Goal: Information Seeking & Learning: Learn about a topic

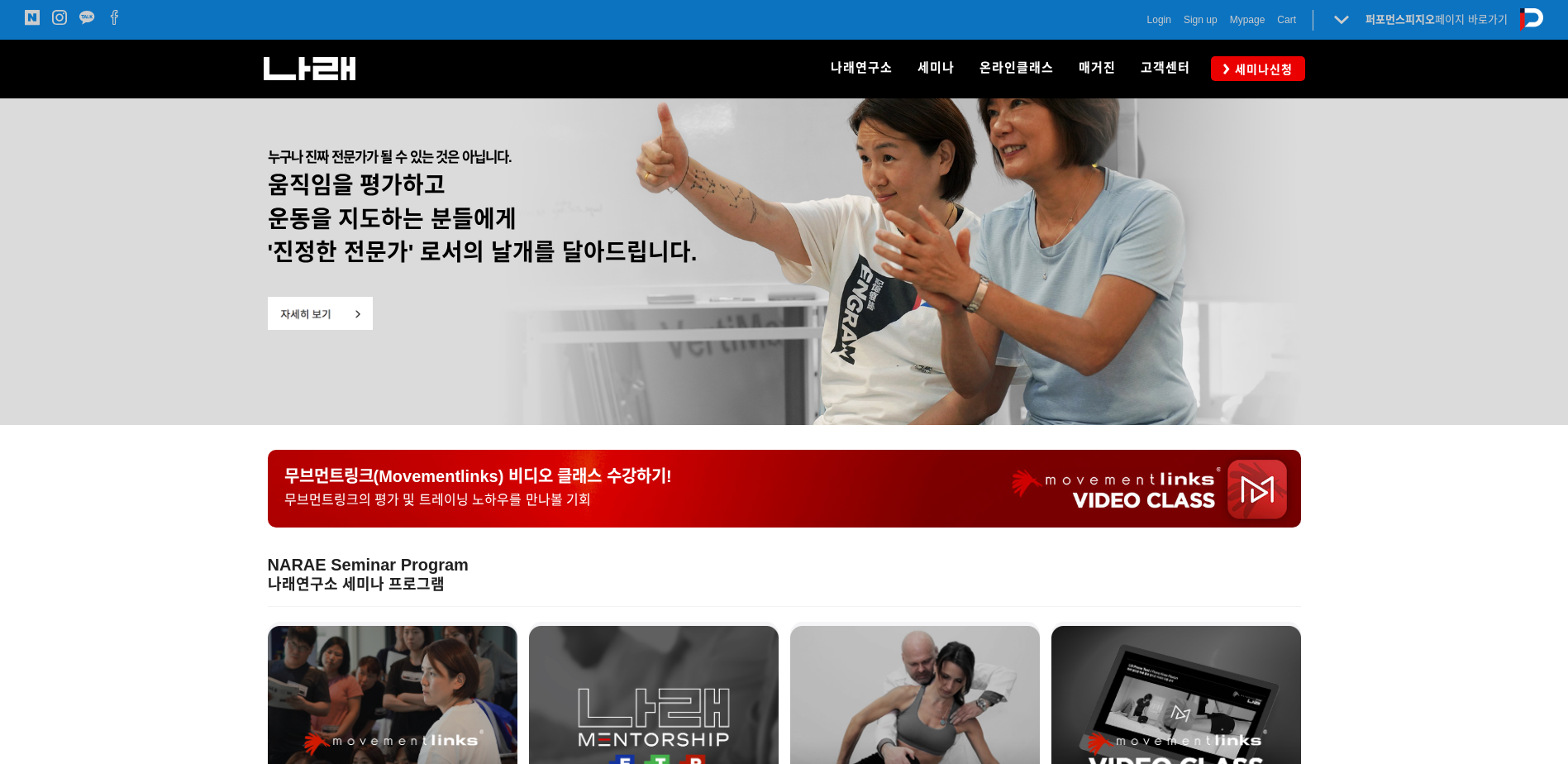
scroll to position [82, 0]
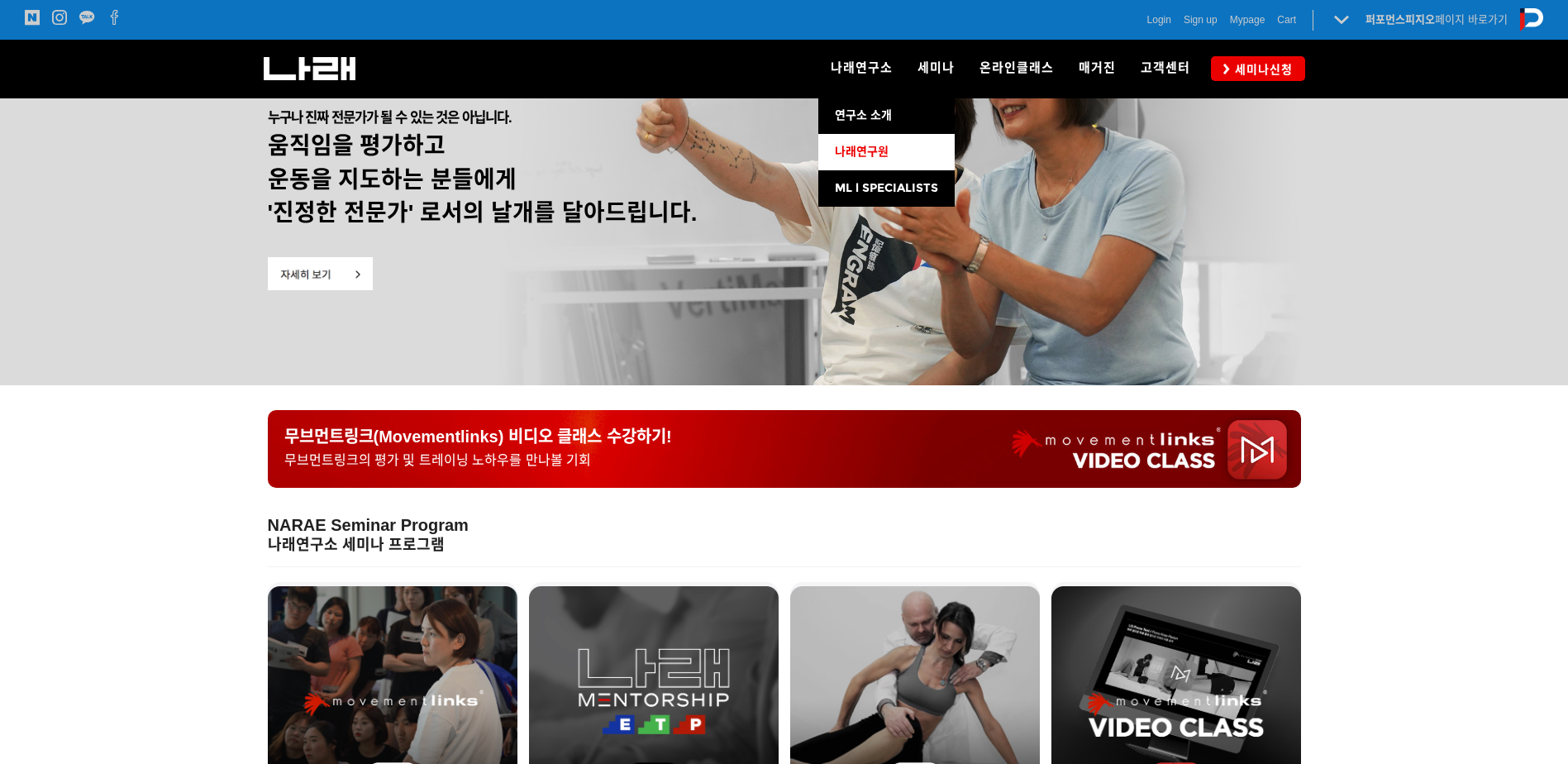
click at [876, 155] on span "나래연구원" at bounding box center [860, 152] width 53 height 14
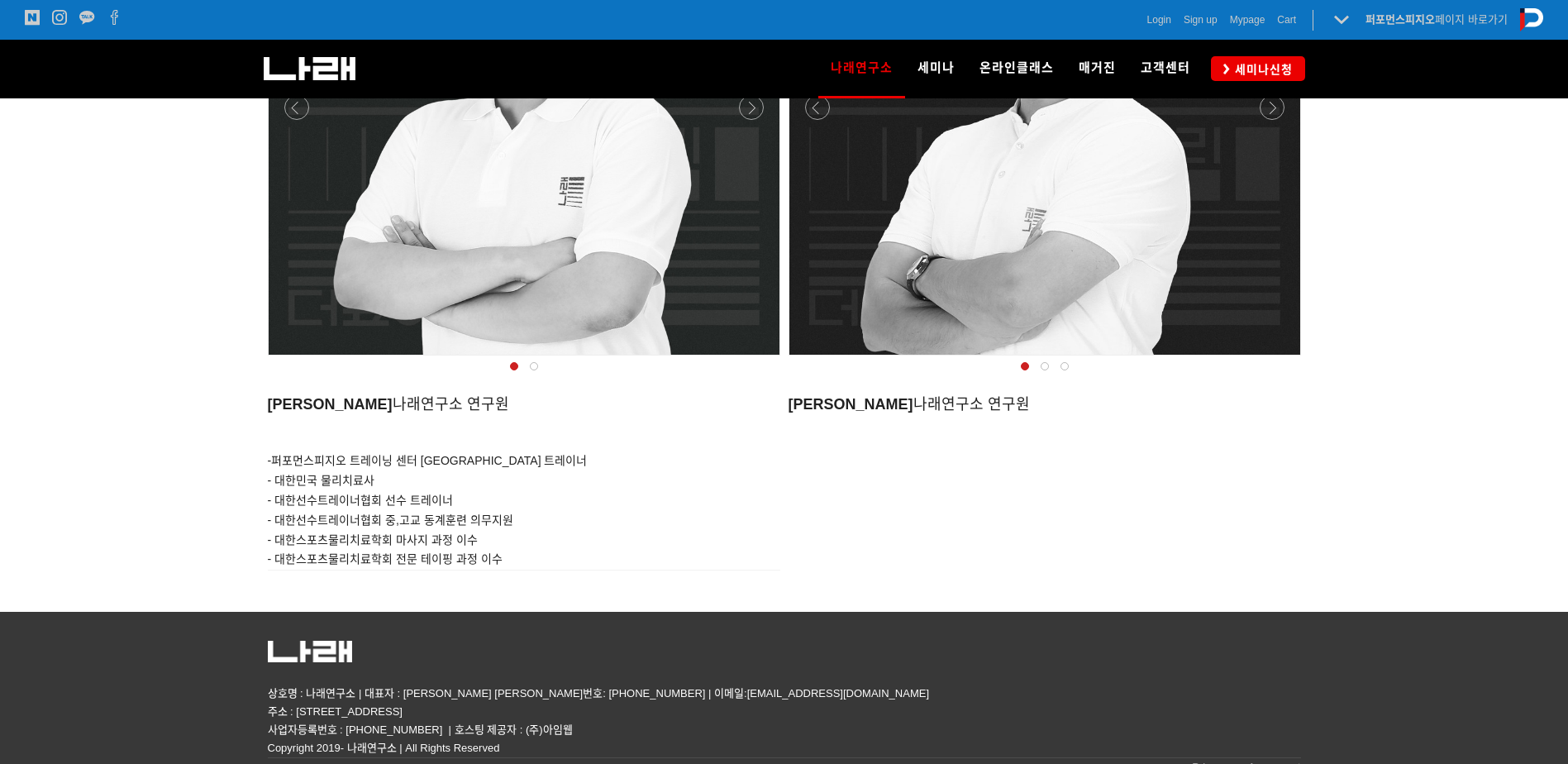
scroll to position [1640, 0]
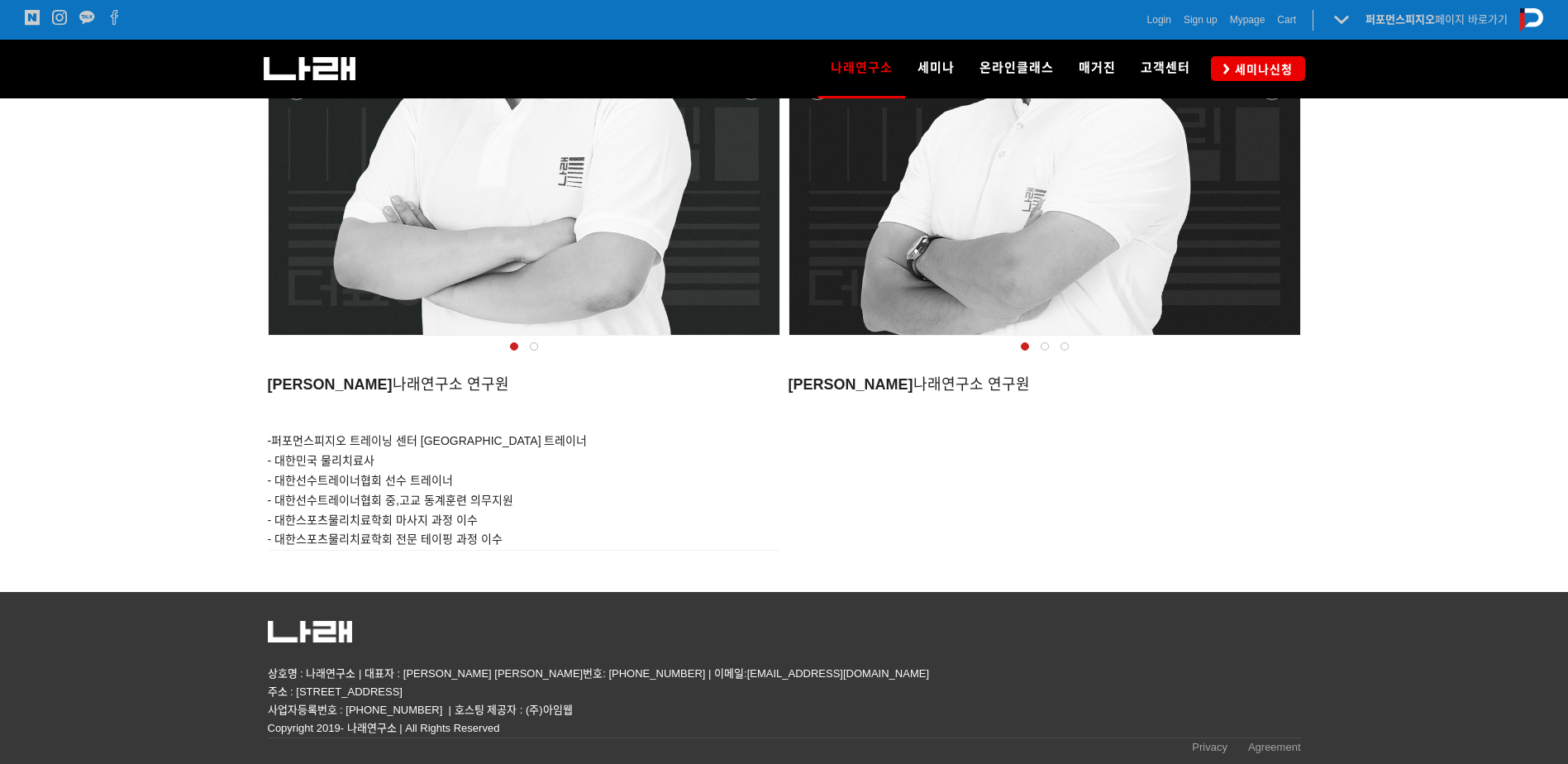
click at [1047, 348] on span at bounding box center [1044, 346] width 8 height 8
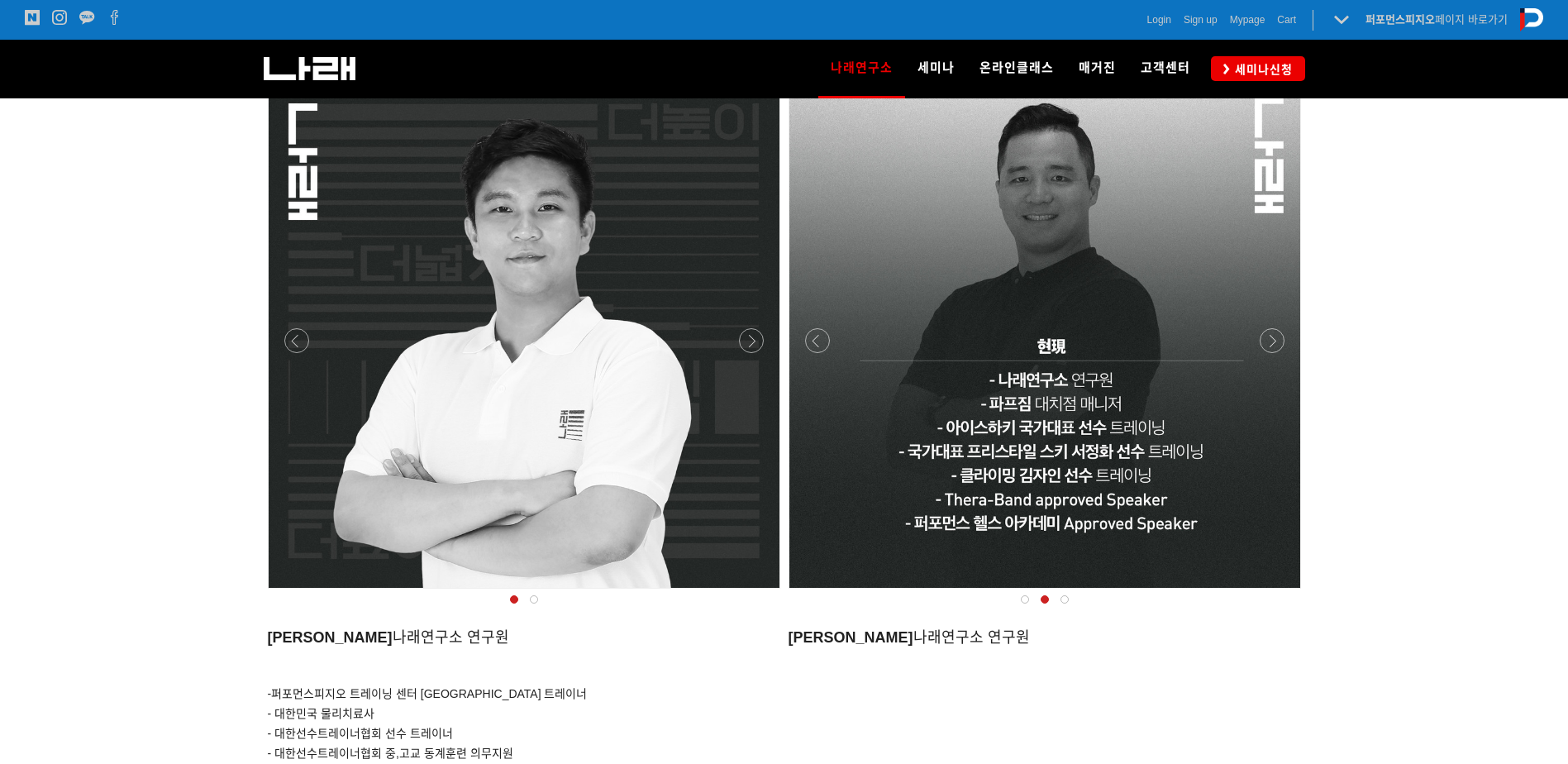
scroll to position [1392, 0]
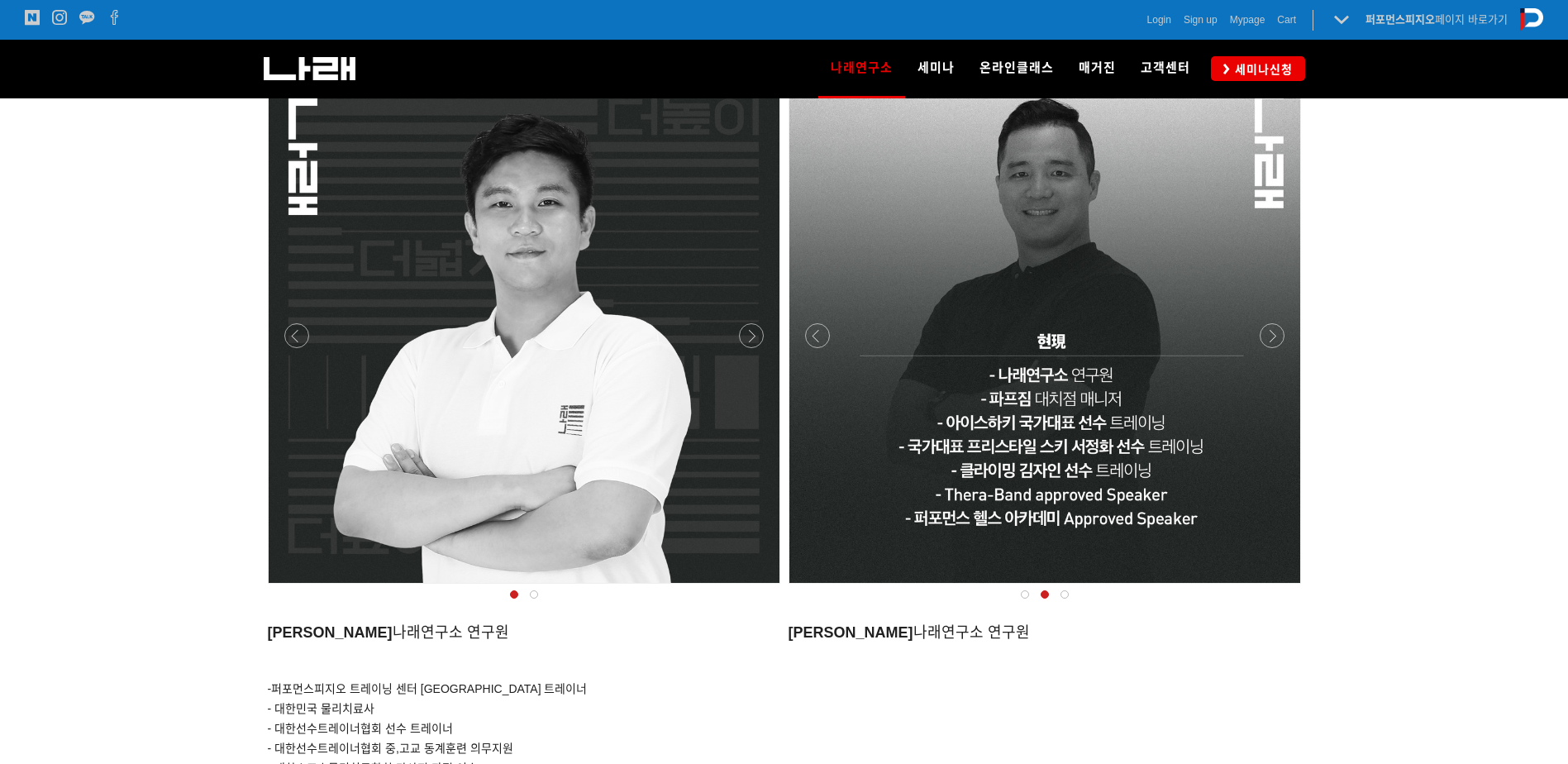
click at [1062, 597] on span at bounding box center [1064, 594] width 8 height 8
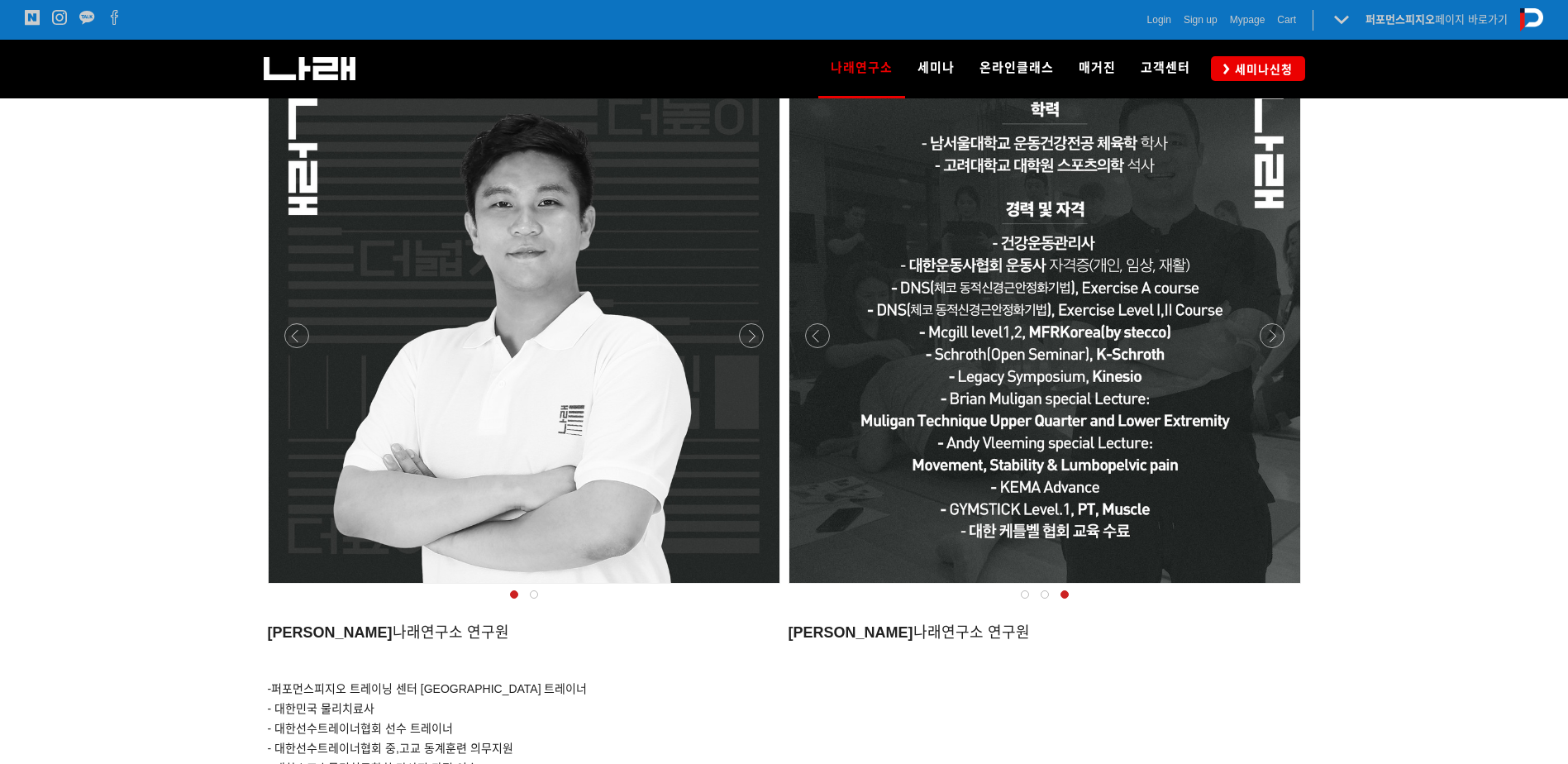
click at [1044, 596] on span at bounding box center [1044, 594] width 8 height 8
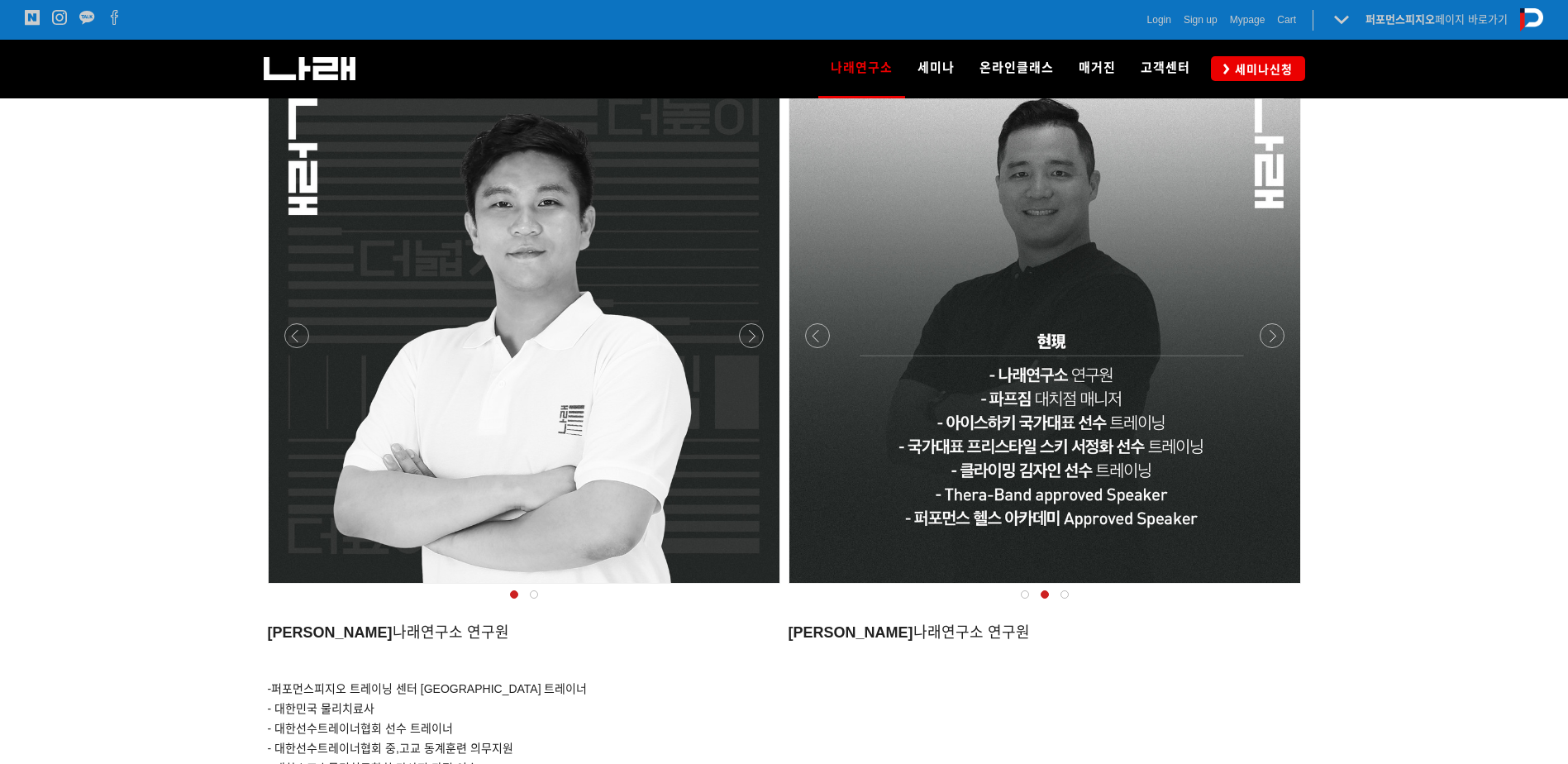
click at [1055, 596] on div at bounding box center [1064, 595] width 20 height 16
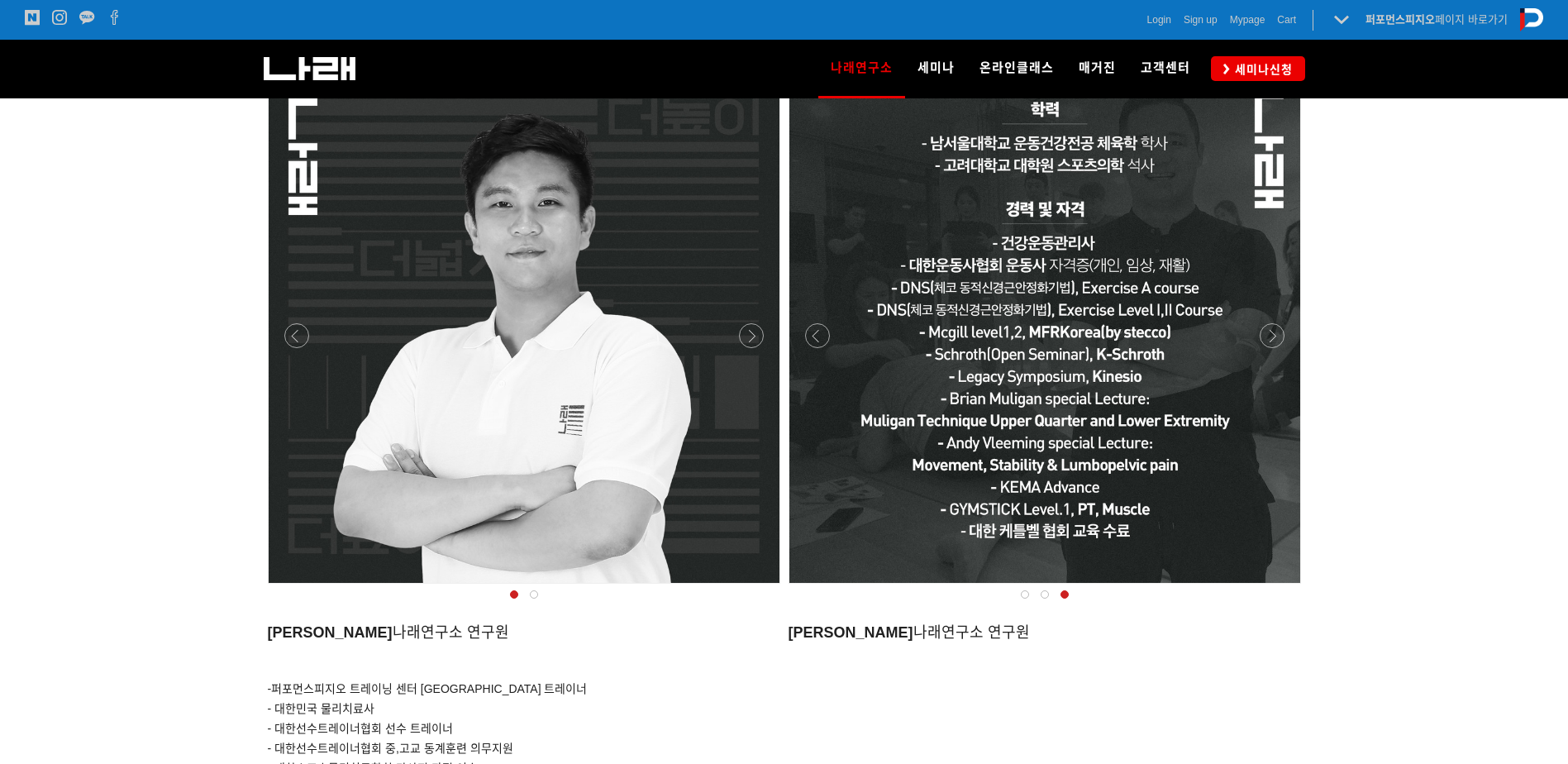
click at [1026, 595] on span at bounding box center [1024, 594] width 8 height 8
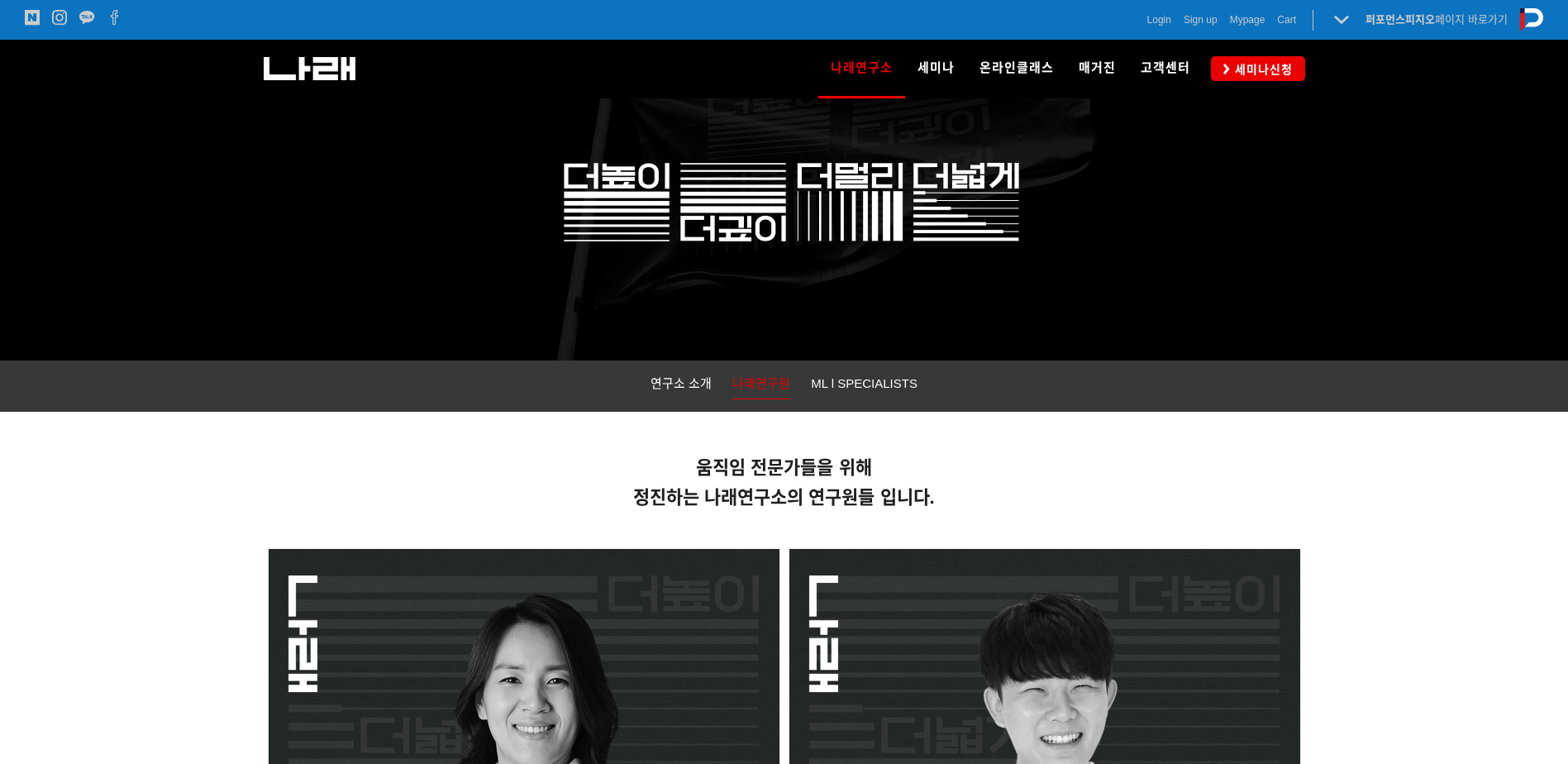
scroll to position [0, 0]
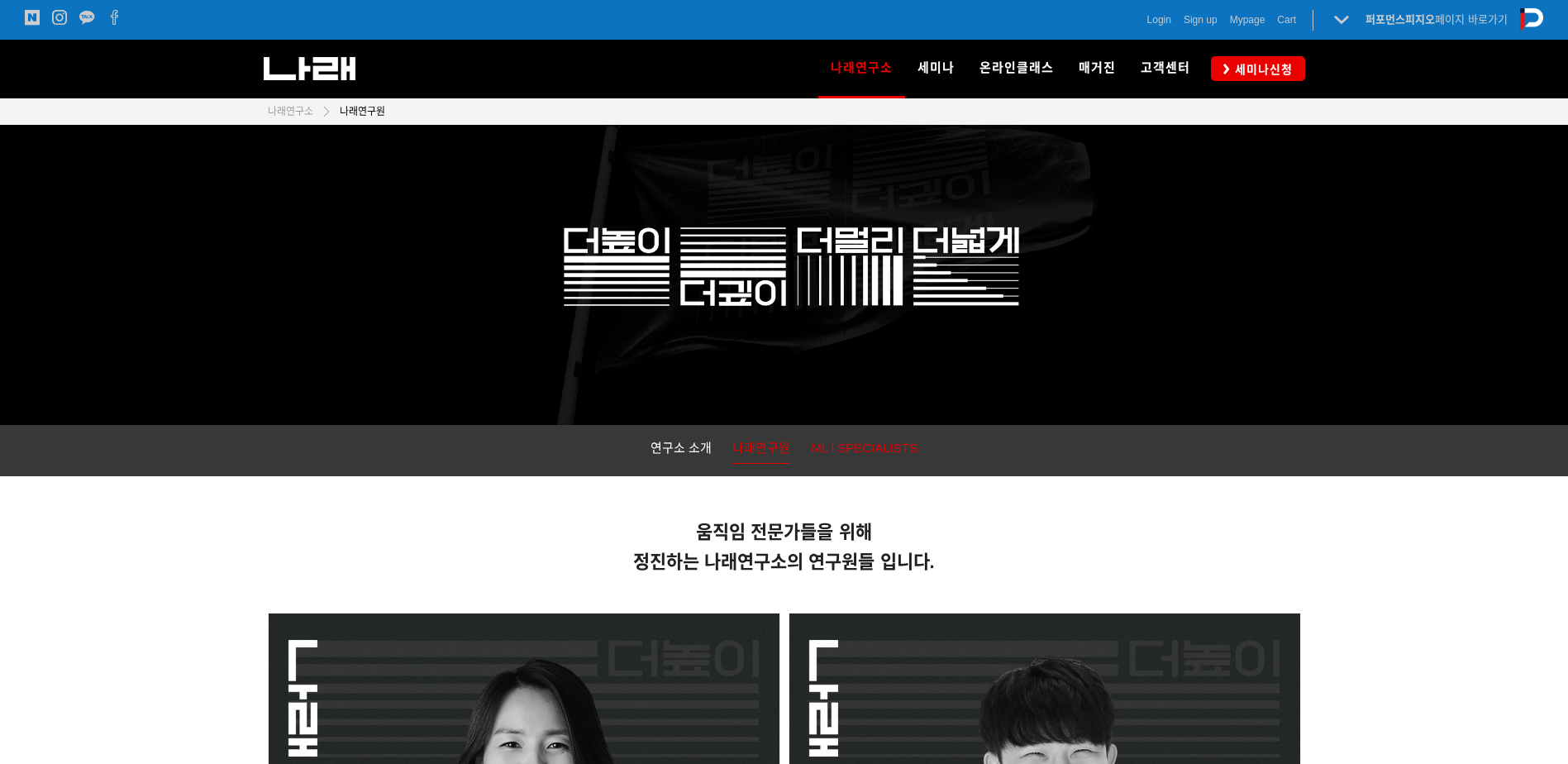
click at [859, 450] on span "ML l SPECIALISTS" at bounding box center [864, 448] width 107 height 14
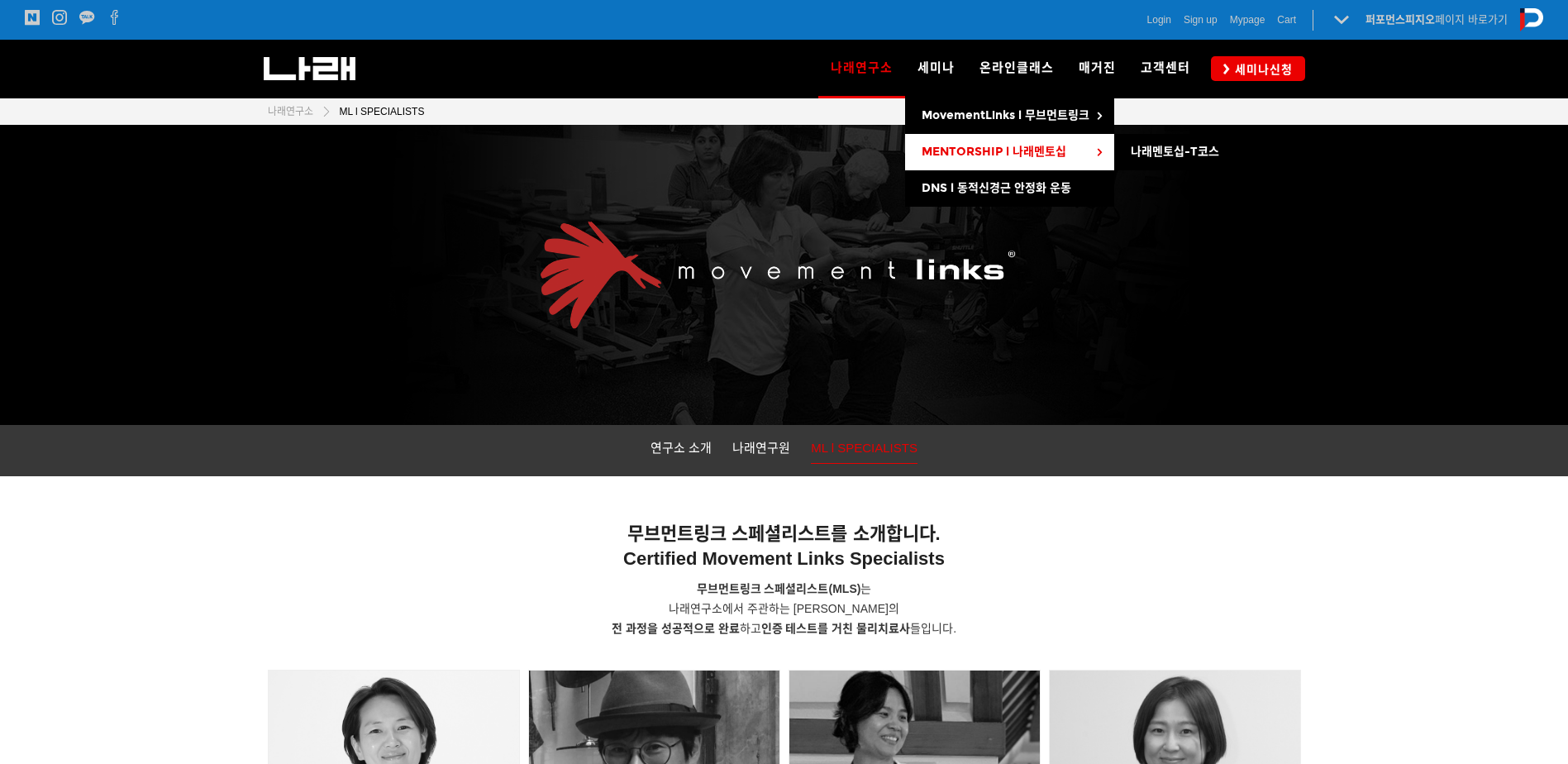
click at [991, 154] on span "MENTORSHIP l 나래멘토십" at bounding box center [993, 152] width 145 height 14
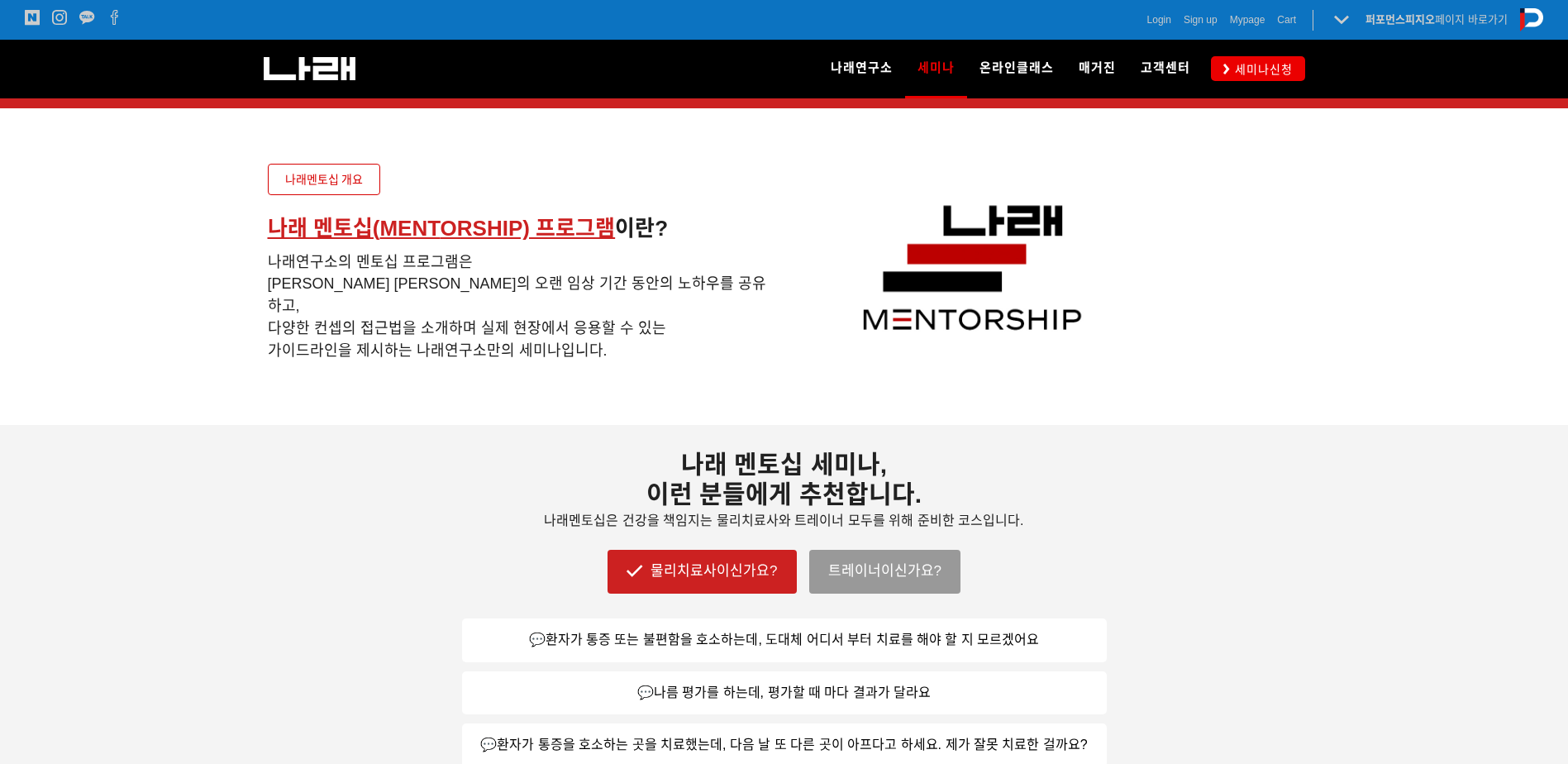
scroll to position [496, 0]
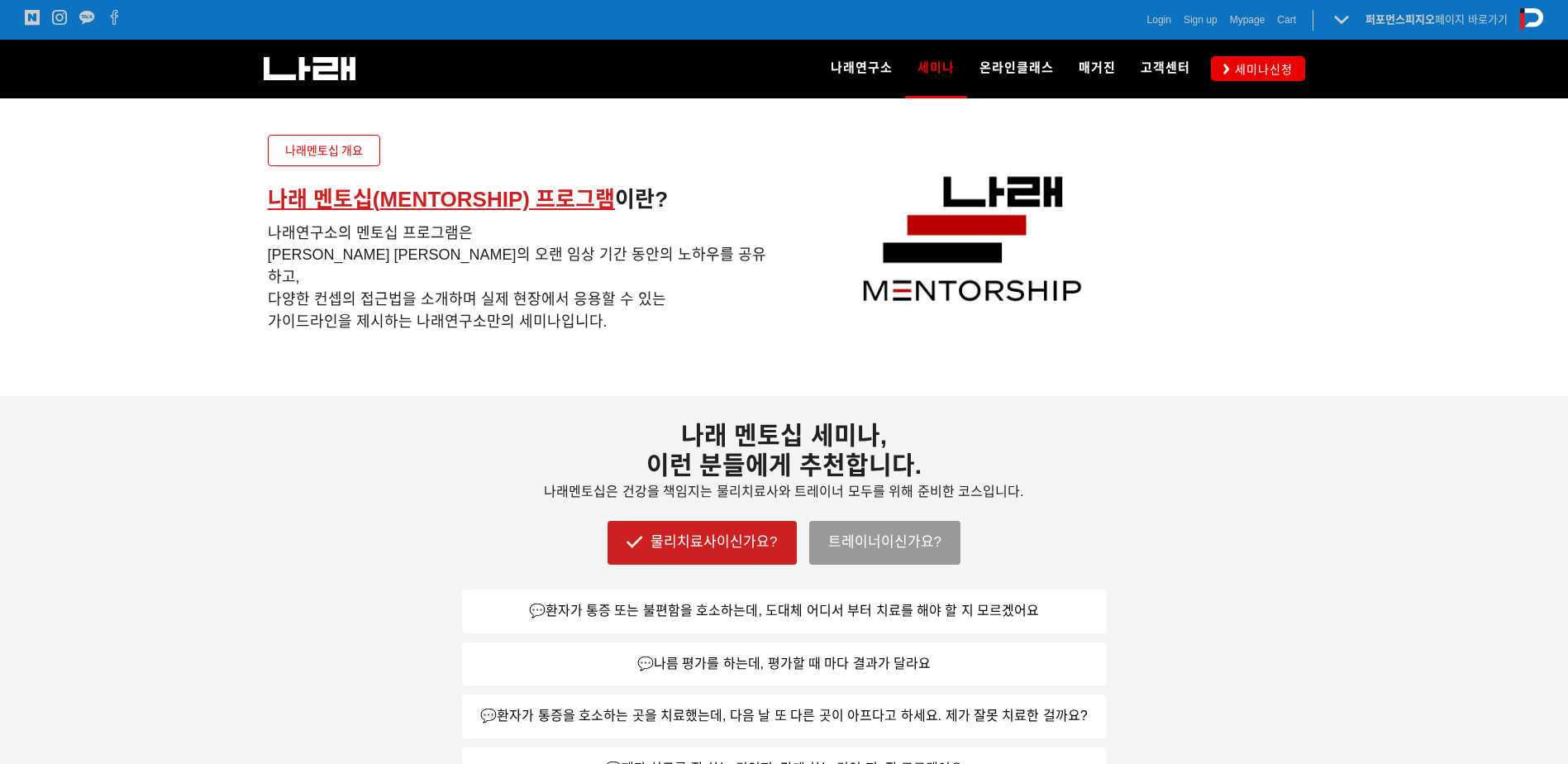
click at [578, 244] on h5 "나래연구소의 멘토십 프로그램은 조현정 대표의 오랜 임상 기간 동안의 노하우를 공유하고, 다양한 컨셉의 접근법을 소개하며 실제 현장에서 응용할 …" at bounding box center [519, 277] width 504 height 110
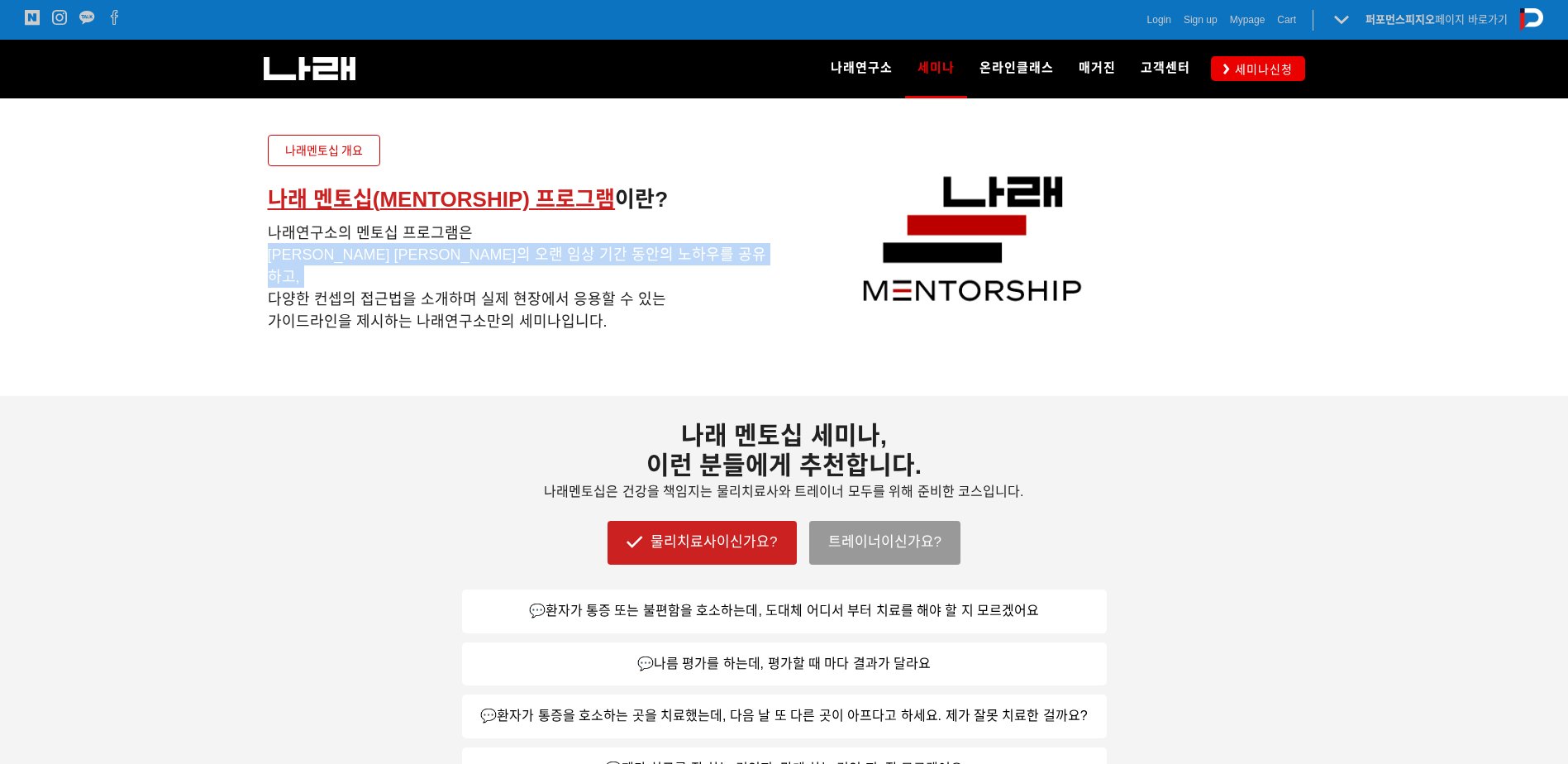
click at [578, 244] on h5 "나래연구소의 멘토십 프로그램은 조현정 대표의 오랜 임상 기간 동안의 노하우를 공유하고, 다양한 컨셉의 접근법을 소개하며 실제 현장에서 응용할 …" at bounding box center [519, 277] width 504 height 110
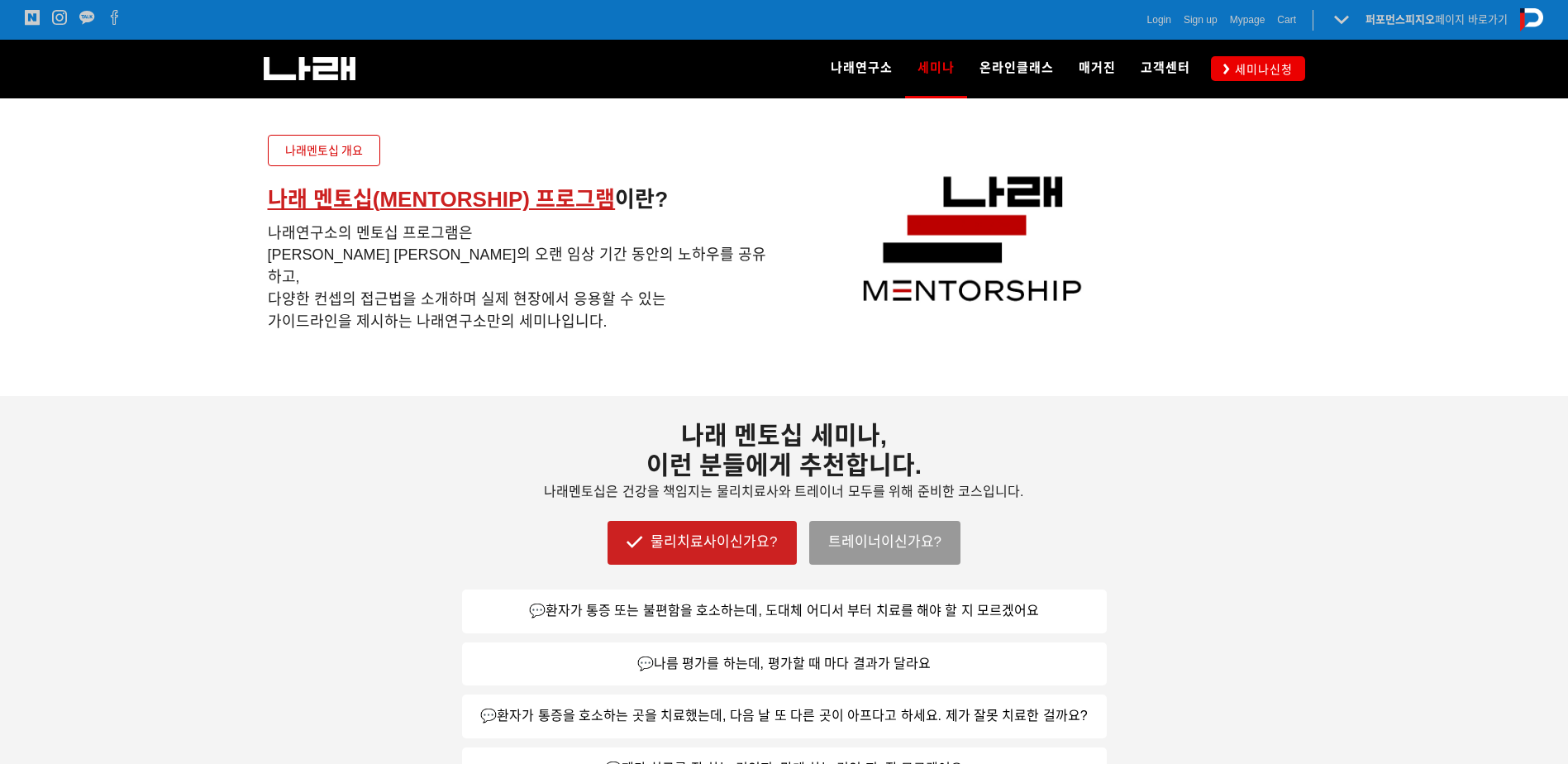
drag, startPoint x: 578, startPoint y: 244, endPoint x: 516, endPoint y: 289, distance: 76.6
click at [516, 289] on h5 "나래연구소의 멘토십 프로그램은 조현정 대표의 오랜 임상 기간 동안의 노하우를 공유하고, 다양한 컨셉의 접근법을 소개하며 실제 현장에서 응용할 …" at bounding box center [519, 277] width 504 height 110
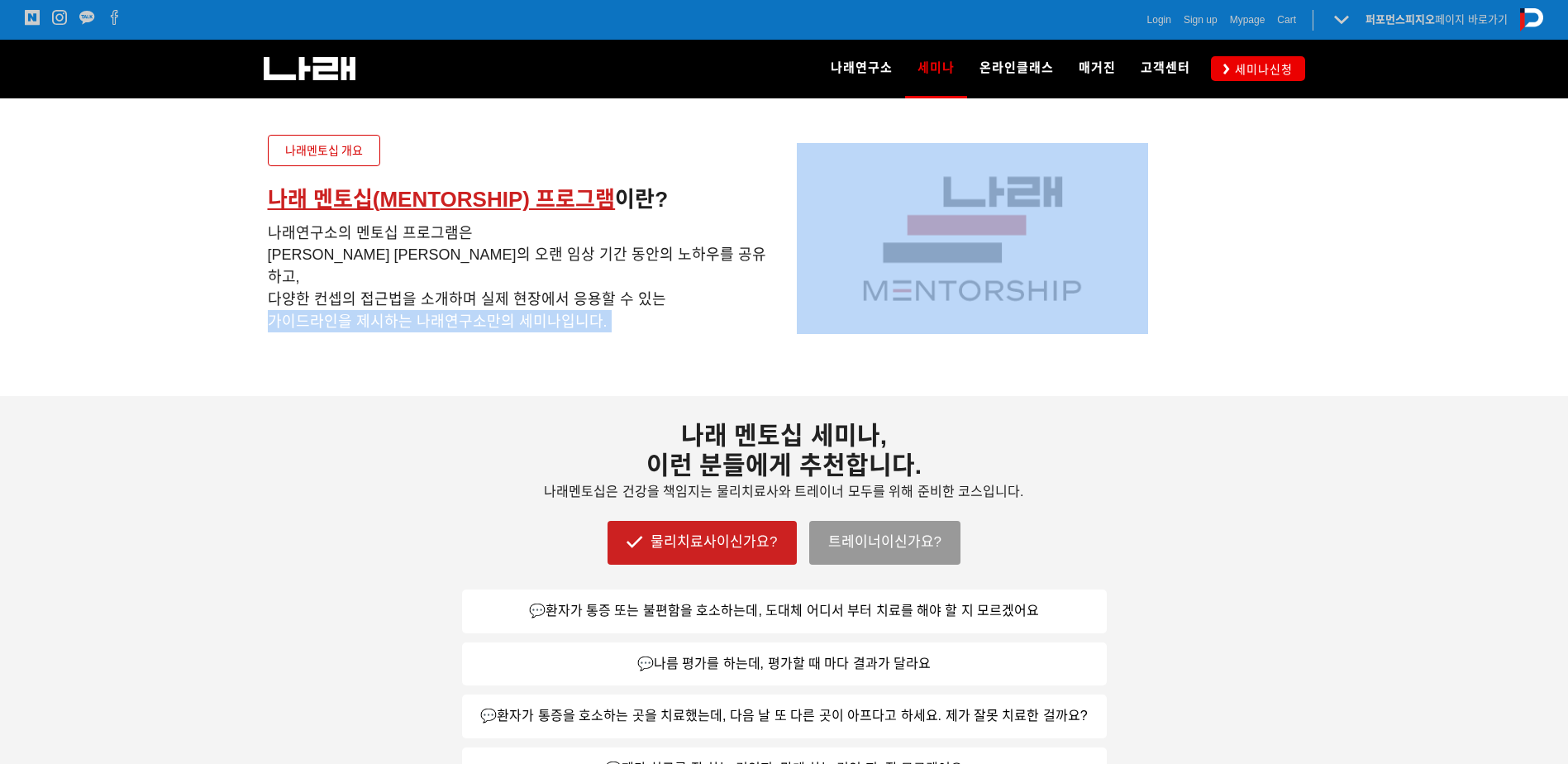
click at [516, 289] on h5 "나래연구소의 멘토십 프로그램은 조현정 대표의 오랜 임상 기간 동안의 노하우를 공유하고, 다양한 컨셉의 접근법을 소개하며 실제 현장에서 응용할 …" at bounding box center [519, 277] width 504 height 110
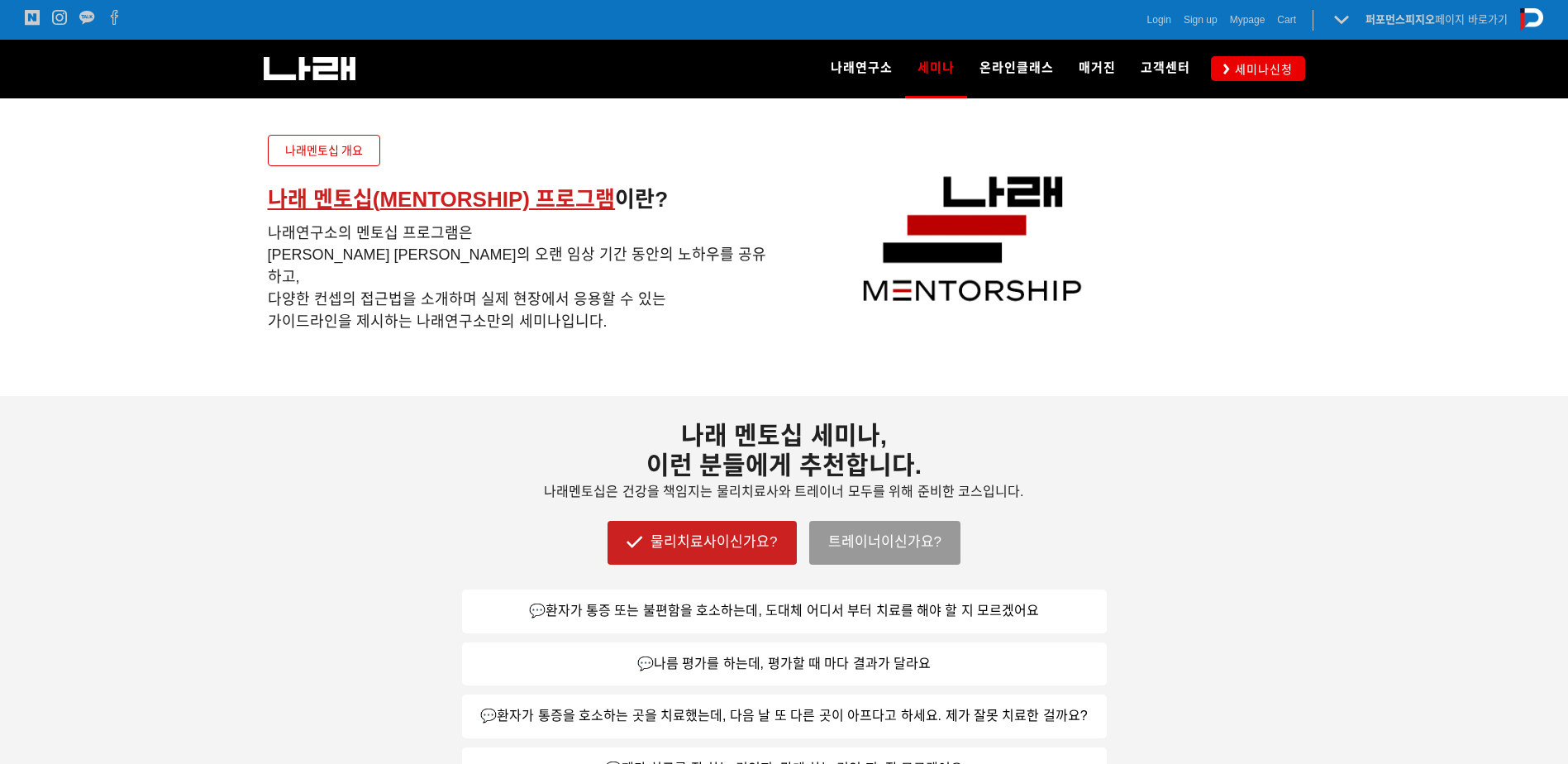
drag, startPoint x: 516, startPoint y: 289, endPoint x: 996, endPoint y: 399, distance: 492.4
click at [996, 402] on div "나래 멘토십 세미나, 이런 분들에게 추천합니다. 나래멘토십은 건강을 책임지는 물리치료사와 트레이너 모두를 위해 준비한 코스입니다." at bounding box center [784, 458] width 644 height 125
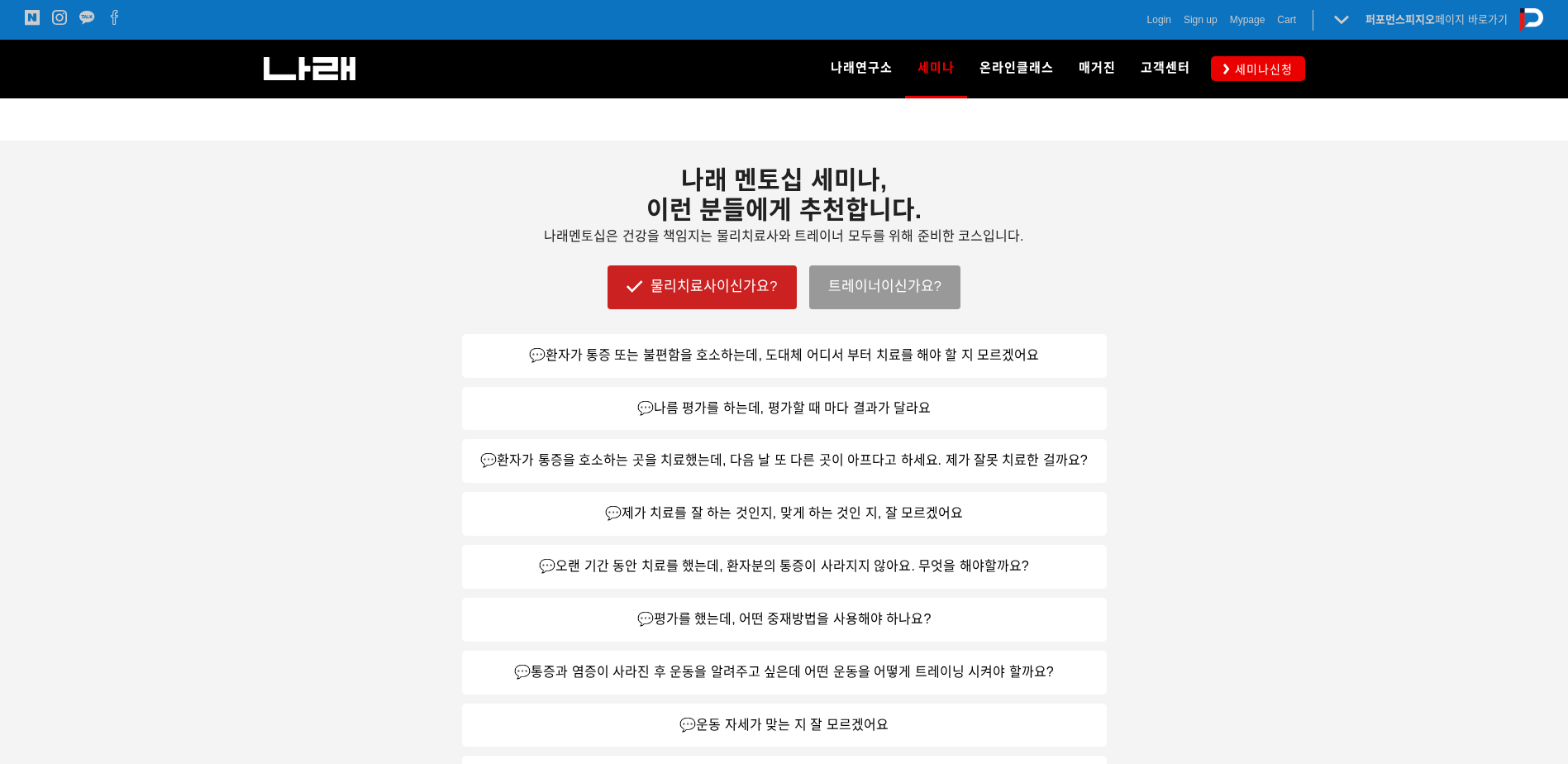
scroll to position [744, 0]
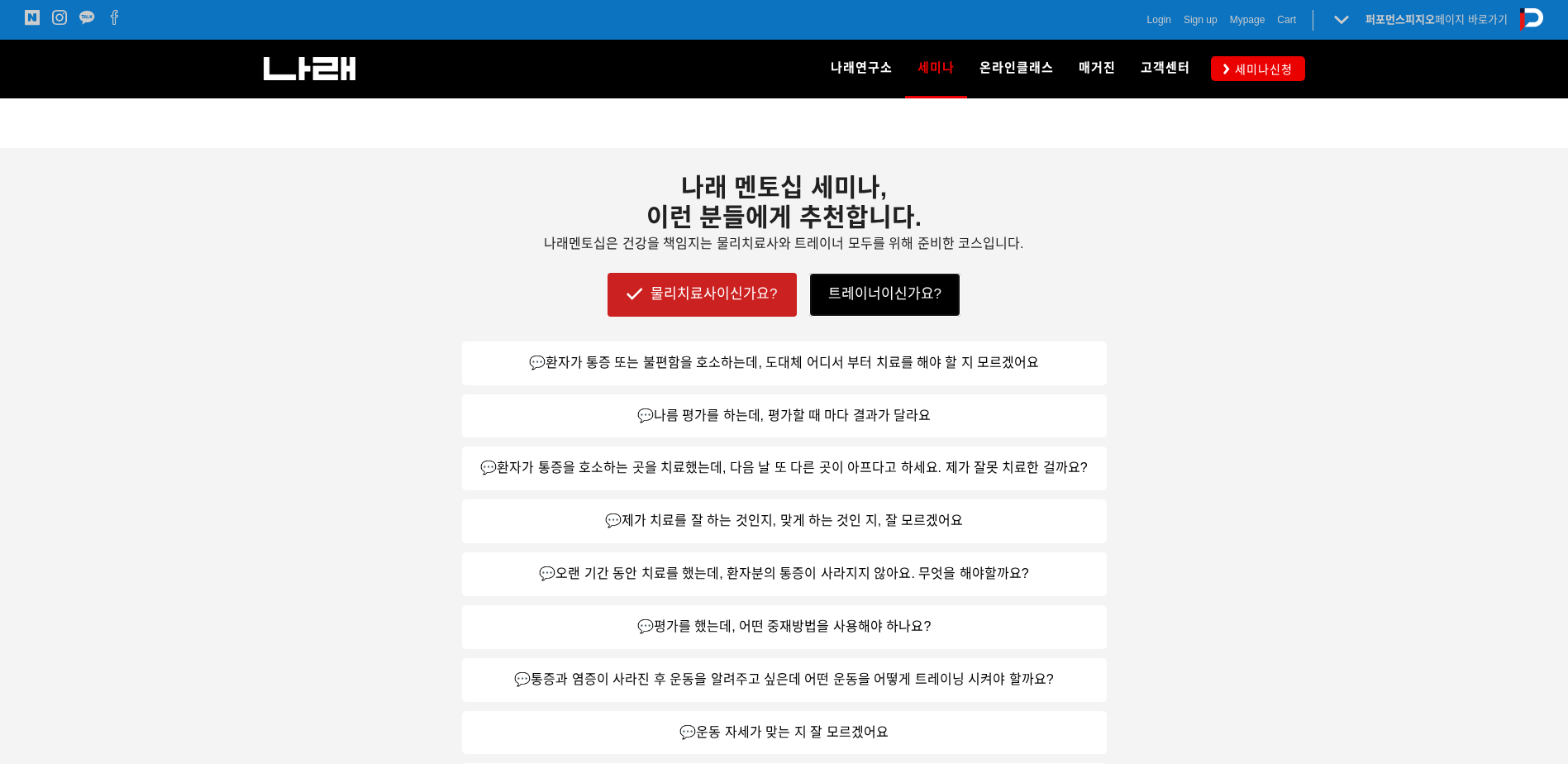
click at [889, 289] on link "트레이너이신가요?" at bounding box center [884, 293] width 151 height 43
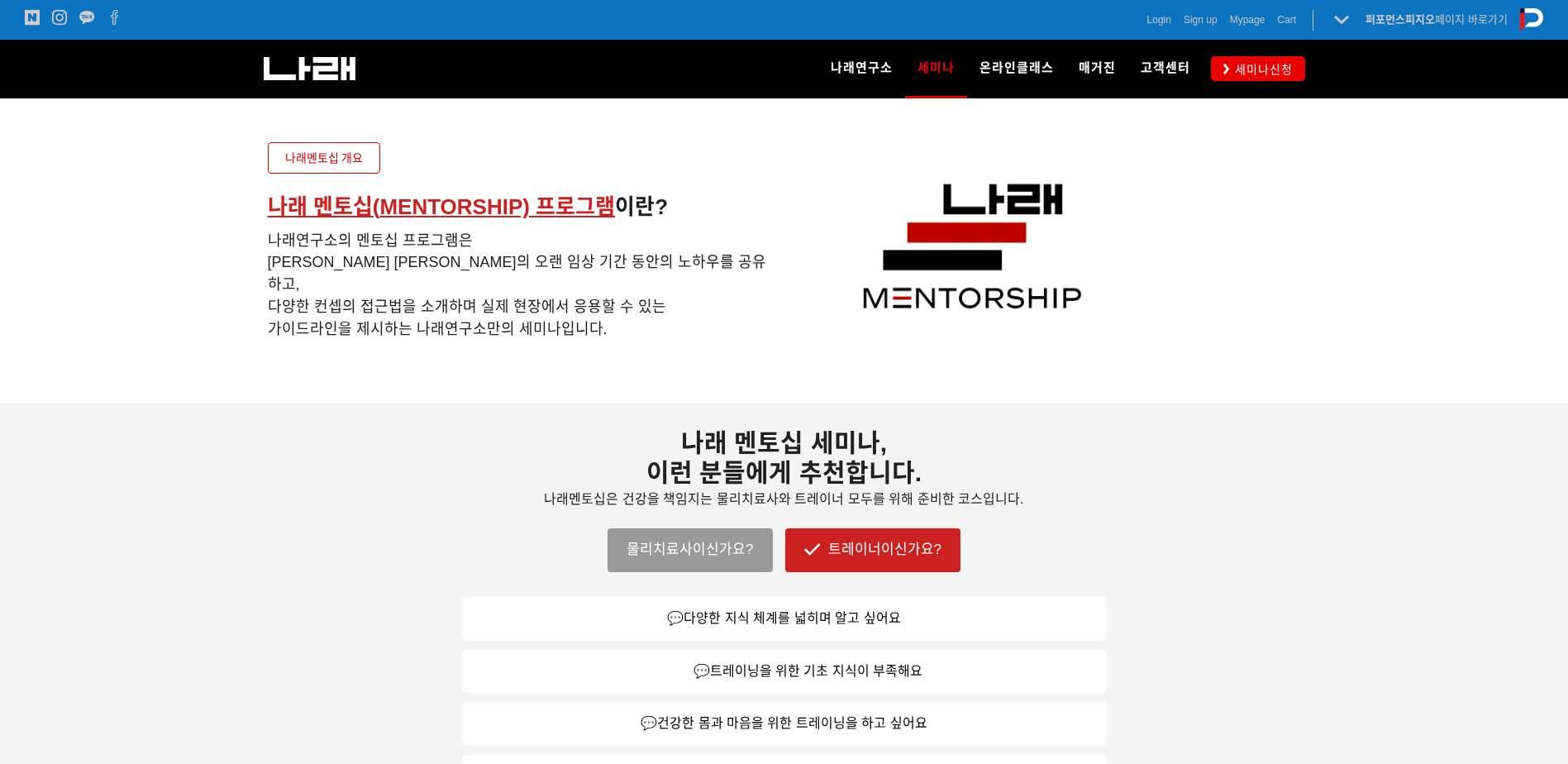
scroll to position [492, 0]
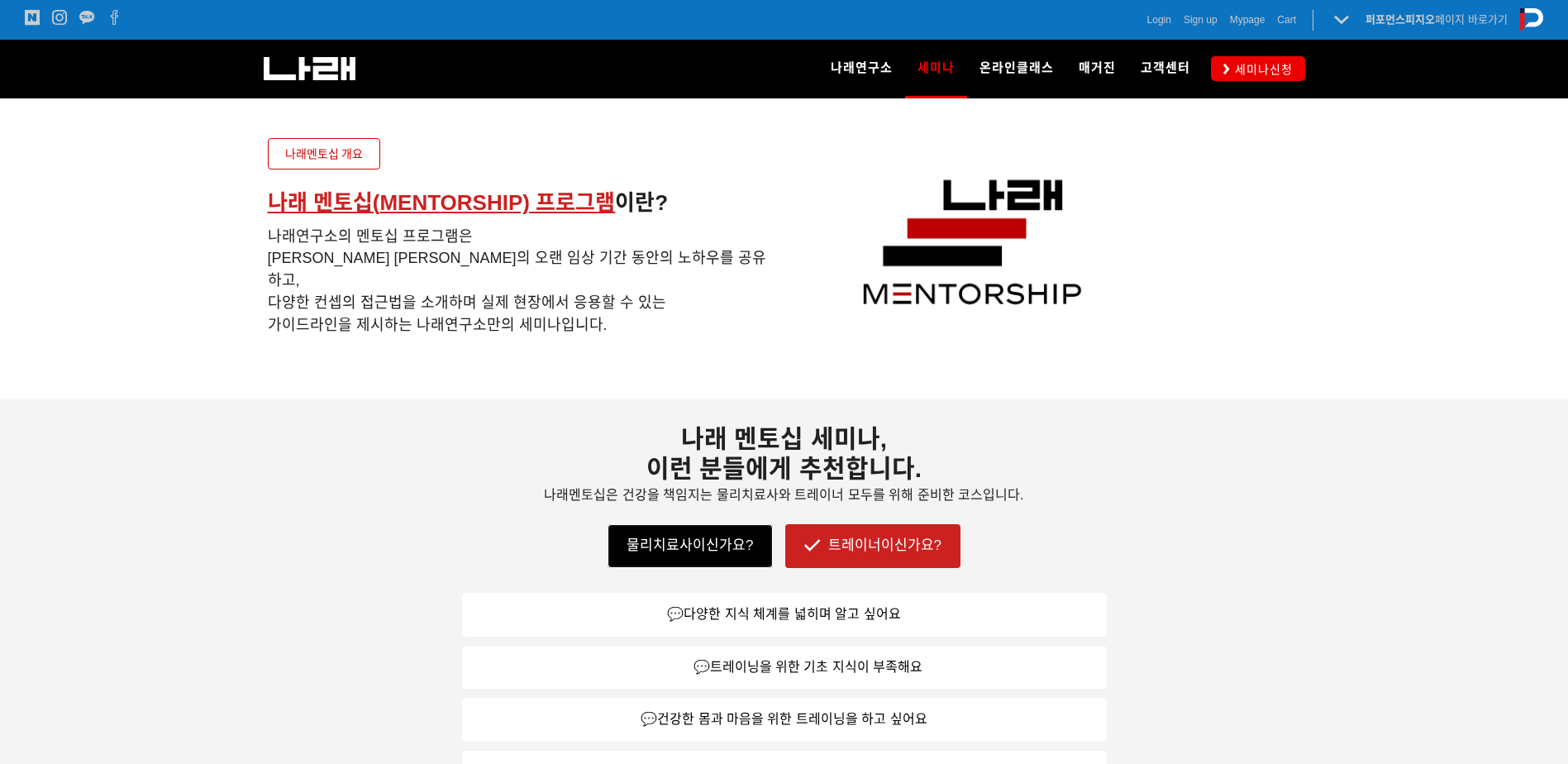
click at [719, 555] on link "물리치료사이신가요?" at bounding box center [689, 545] width 165 height 43
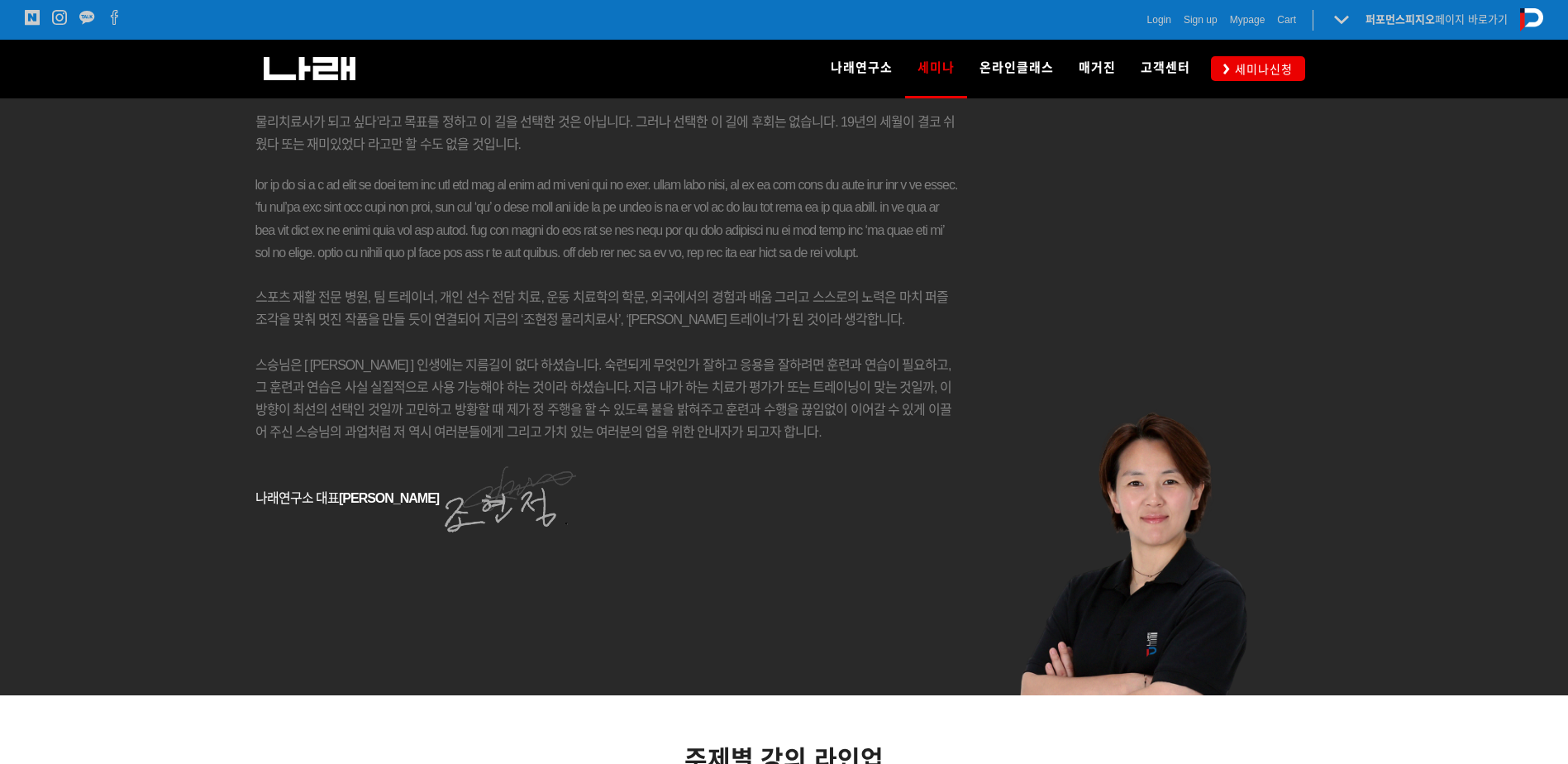
scroll to position [1981, 0]
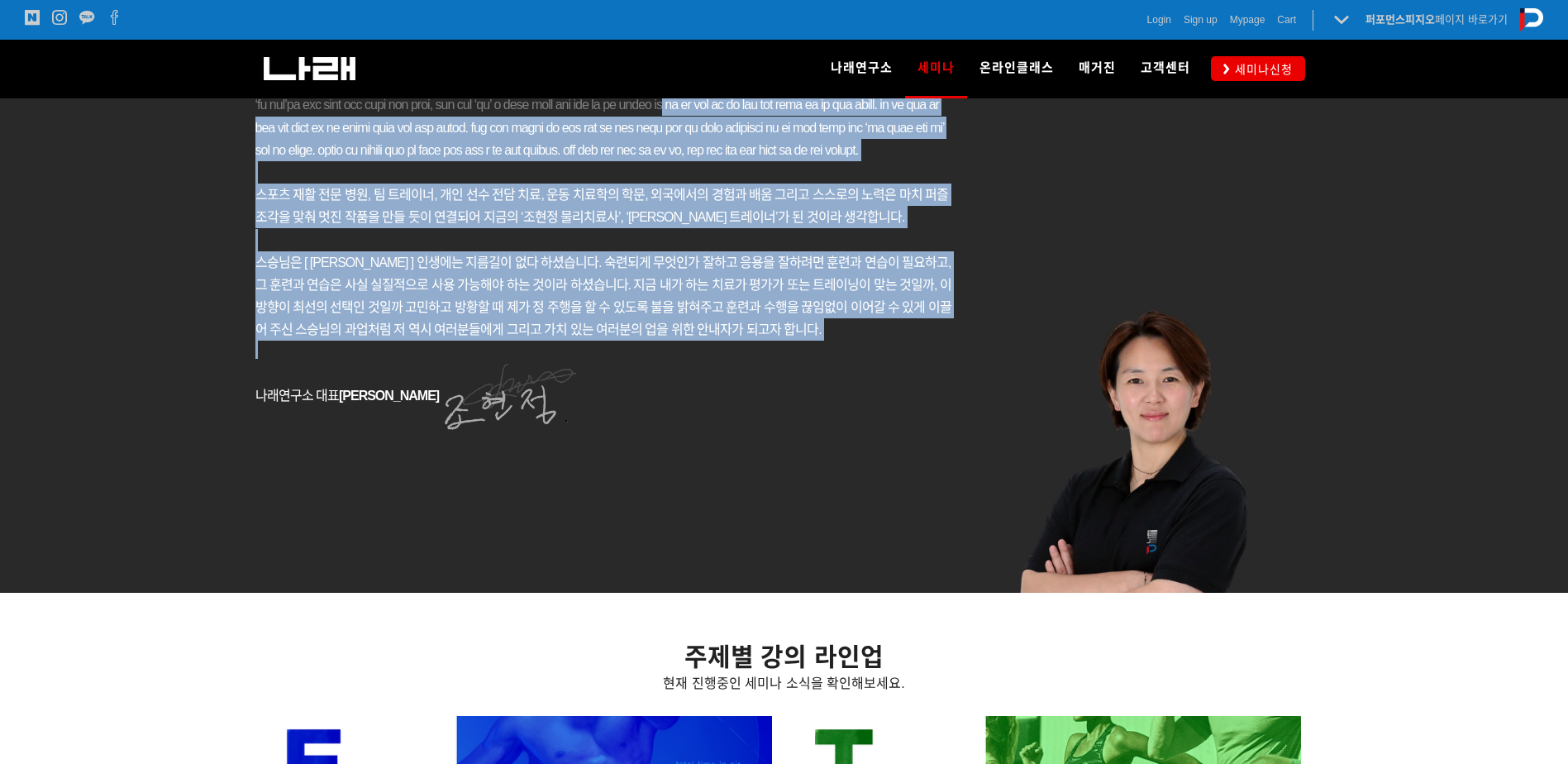
drag, startPoint x: 660, startPoint y: 414, endPoint x: 276, endPoint y: 148, distance: 467.1
click at [276, 148] on div "참된 치료와 트레이닝에는 지름길이 없습니다. 안녕하세요, 나래연구소 대표 강사 조 현 정 입니다. 2002년, 대한민국에 붉은 악마의 기운이 …" at bounding box center [607, 91] width 705 height 683
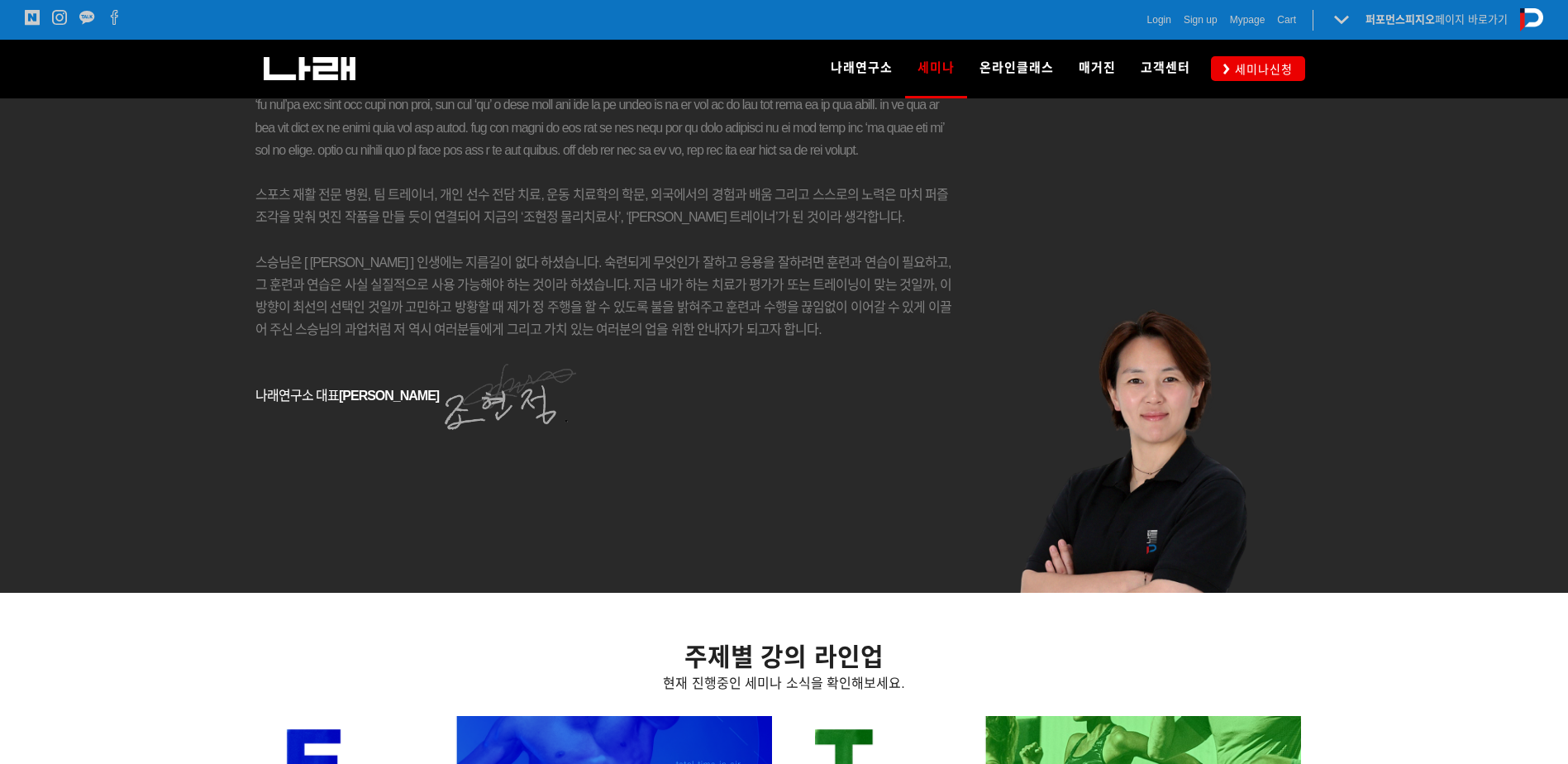
drag, startPoint x: 276, startPoint y: 148, endPoint x: 208, endPoint y: 399, distance: 260.0
click at [208, 399] on div at bounding box center [784, 130] width 1568 height 925
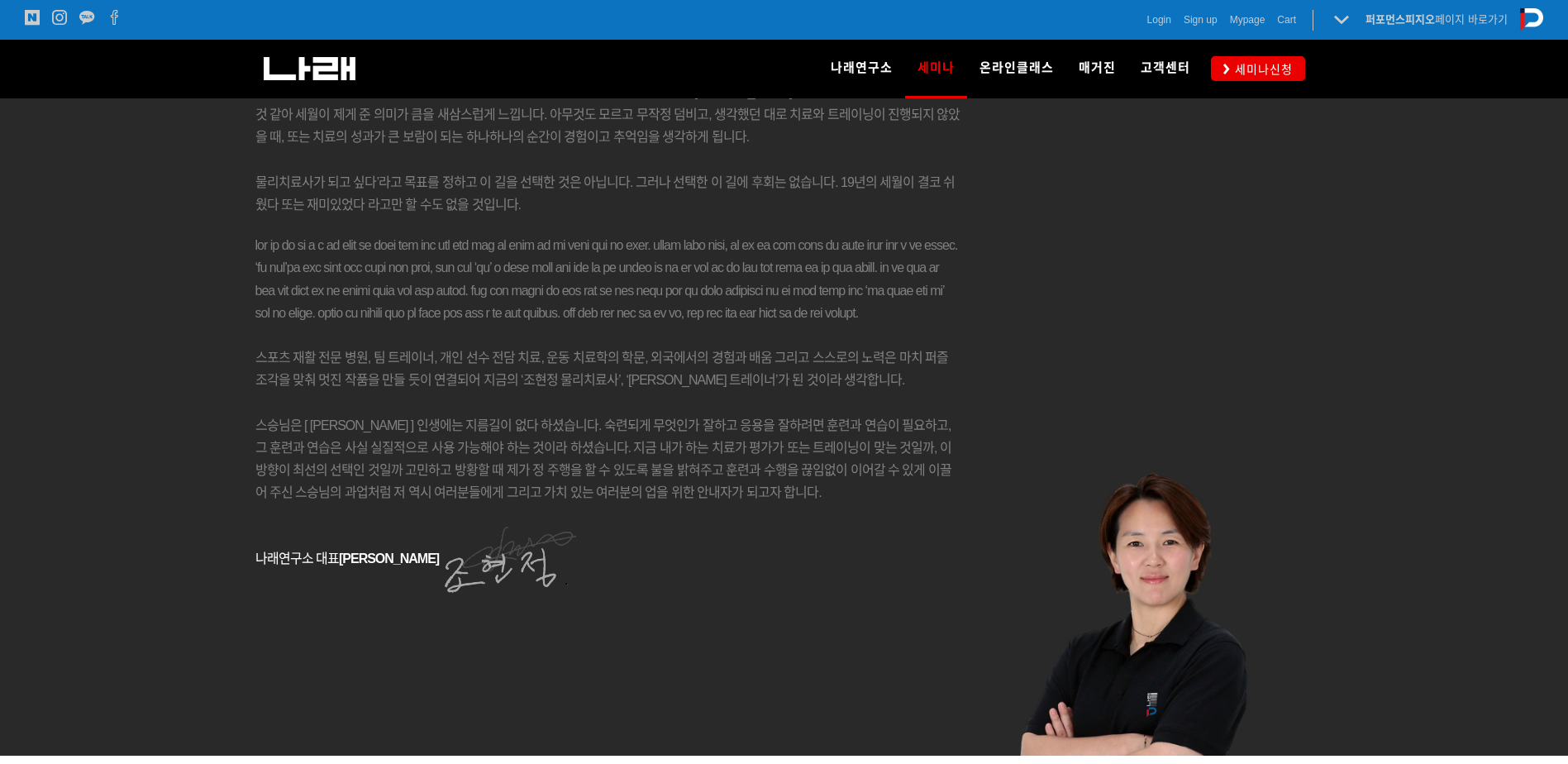
scroll to position [1898, 0]
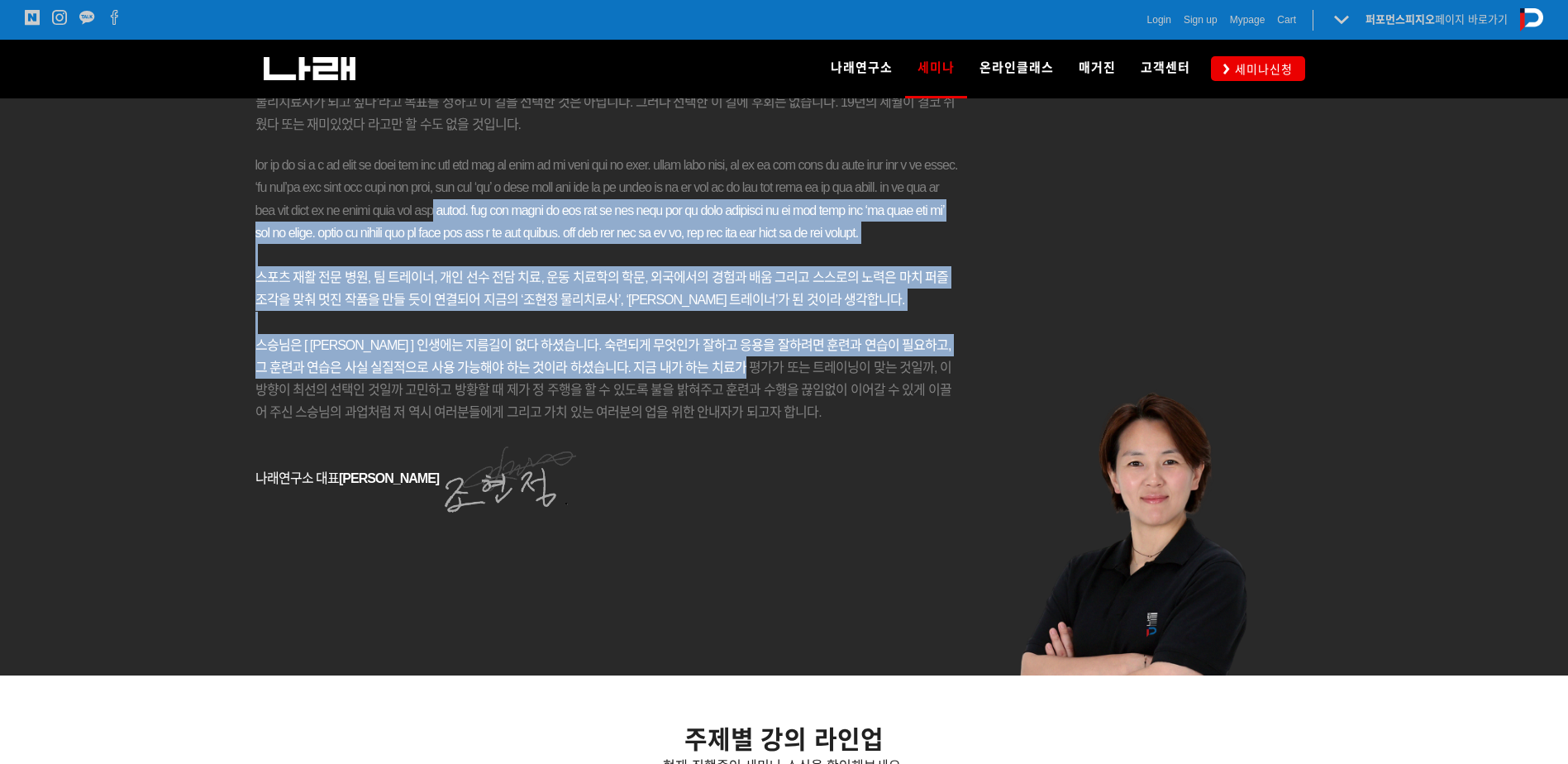
drag, startPoint x: 678, startPoint y: 454, endPoint x: 456, endPoint y: 254, distance: 298.8
click at [456, 254] on div "참된 치료와 트레이닝에는 지름길이 없습니다. 안녕하세요, 나래연구소 대표 강사 조 현 정 입니다. 2002년, 대한민국에 붉은 악마의 기운이 …" at bounding box center [607, 175] width 705 height 683
click at [455, 240] on span at bounding box center [606, 198] width 702 height 81
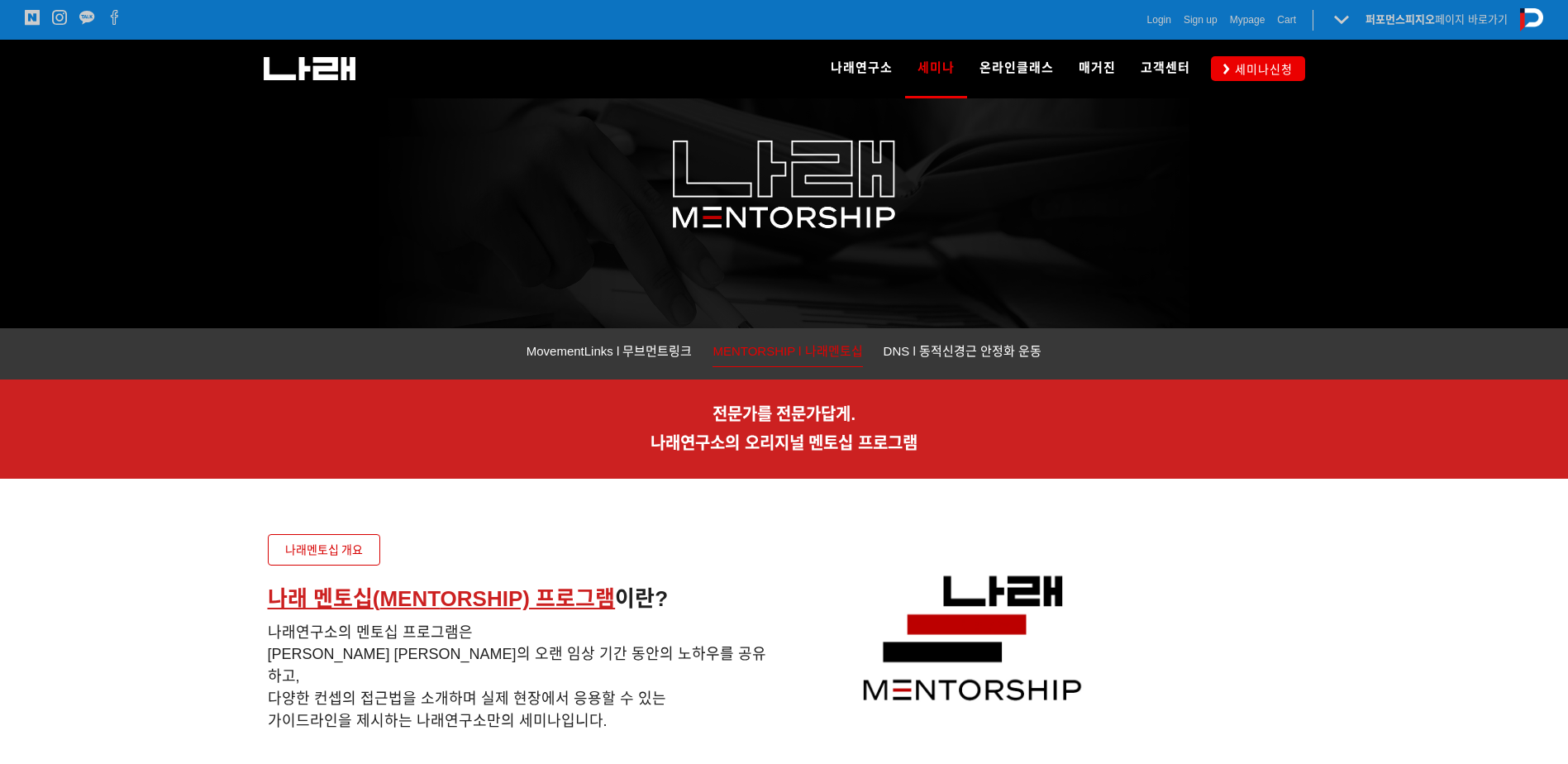
scroll to position [0, 0]
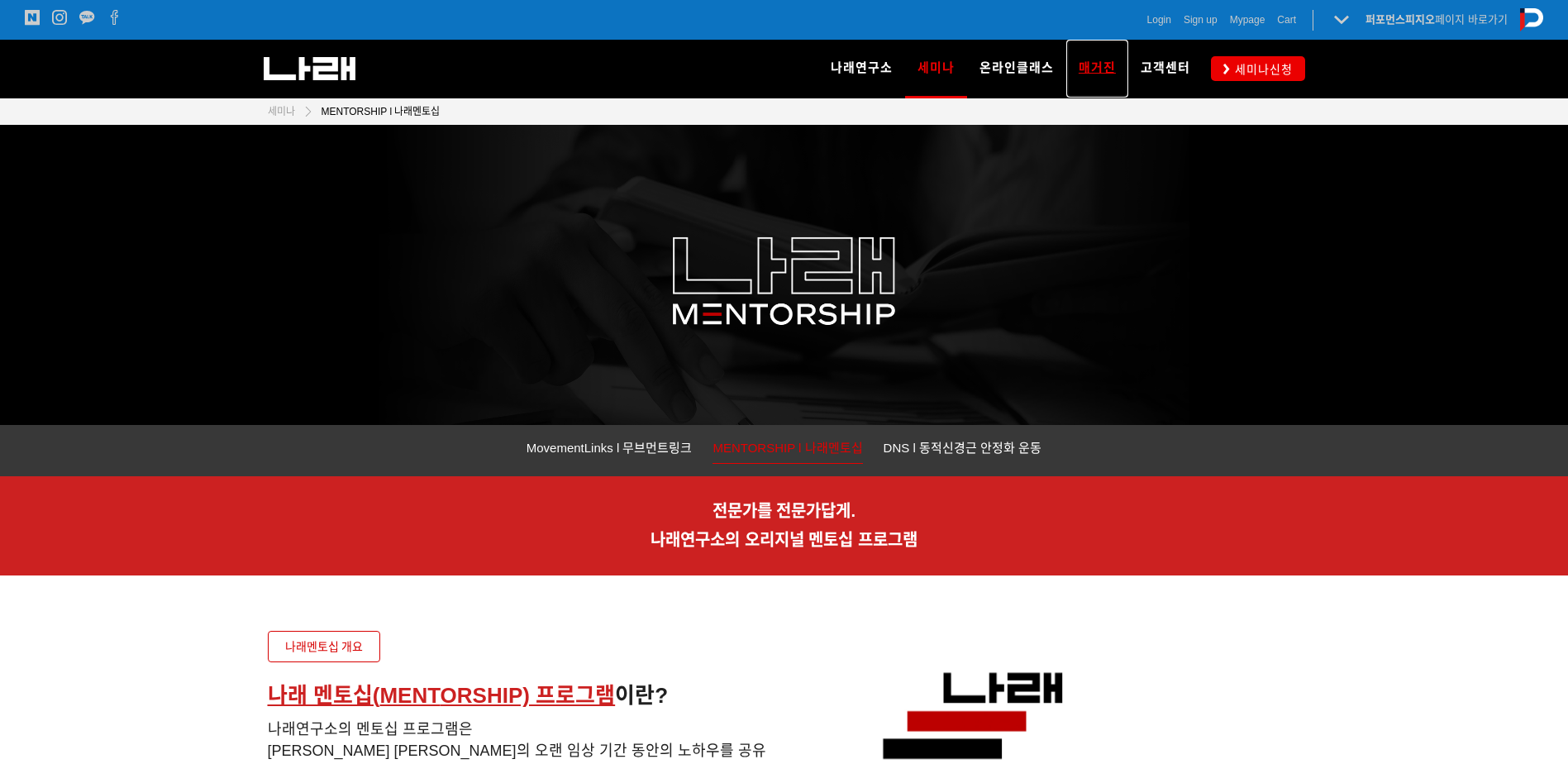
click at [1089, 62] on span "매거진" at bounding box center [1097, 68] width 37 height 14
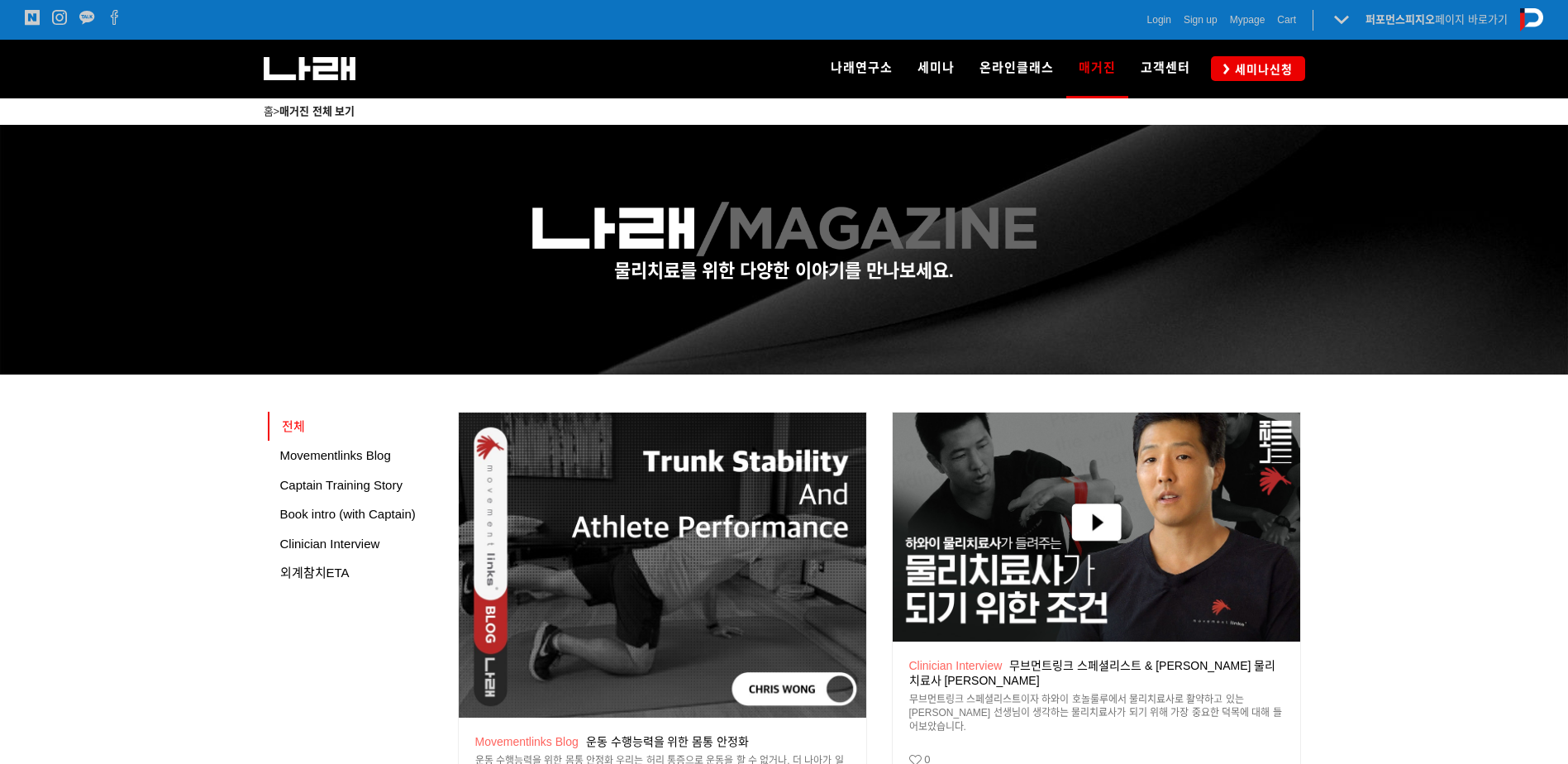
drag, startPoint x: 1365, startPoint y: 425, endPoint x: 952, endPoint y: 282, distance: 437.1
click at [341, 576] on span "외계참치ETA" at bounding box center [315, 573] width 70 height 14
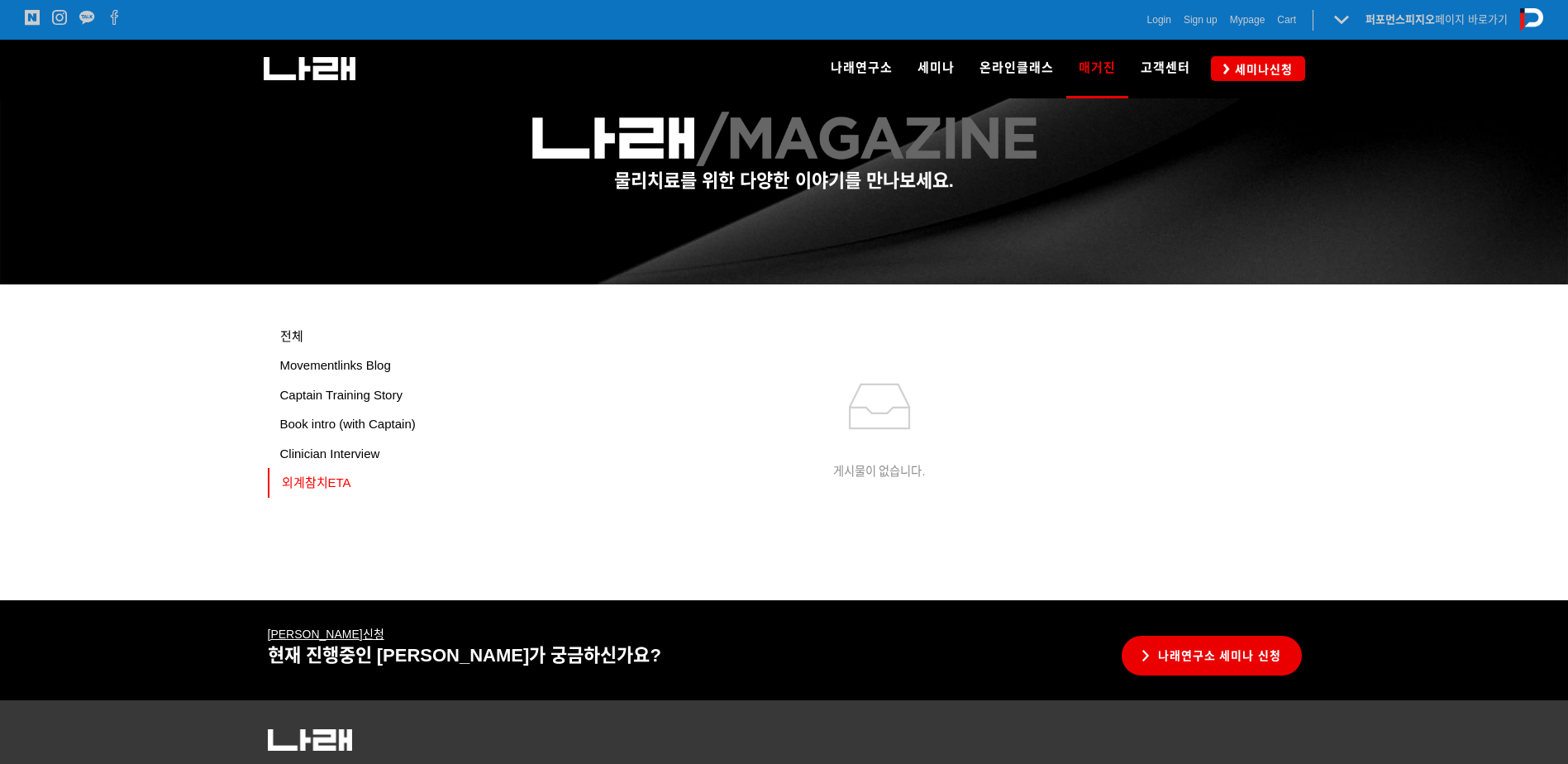
scroll to position [199, 0]
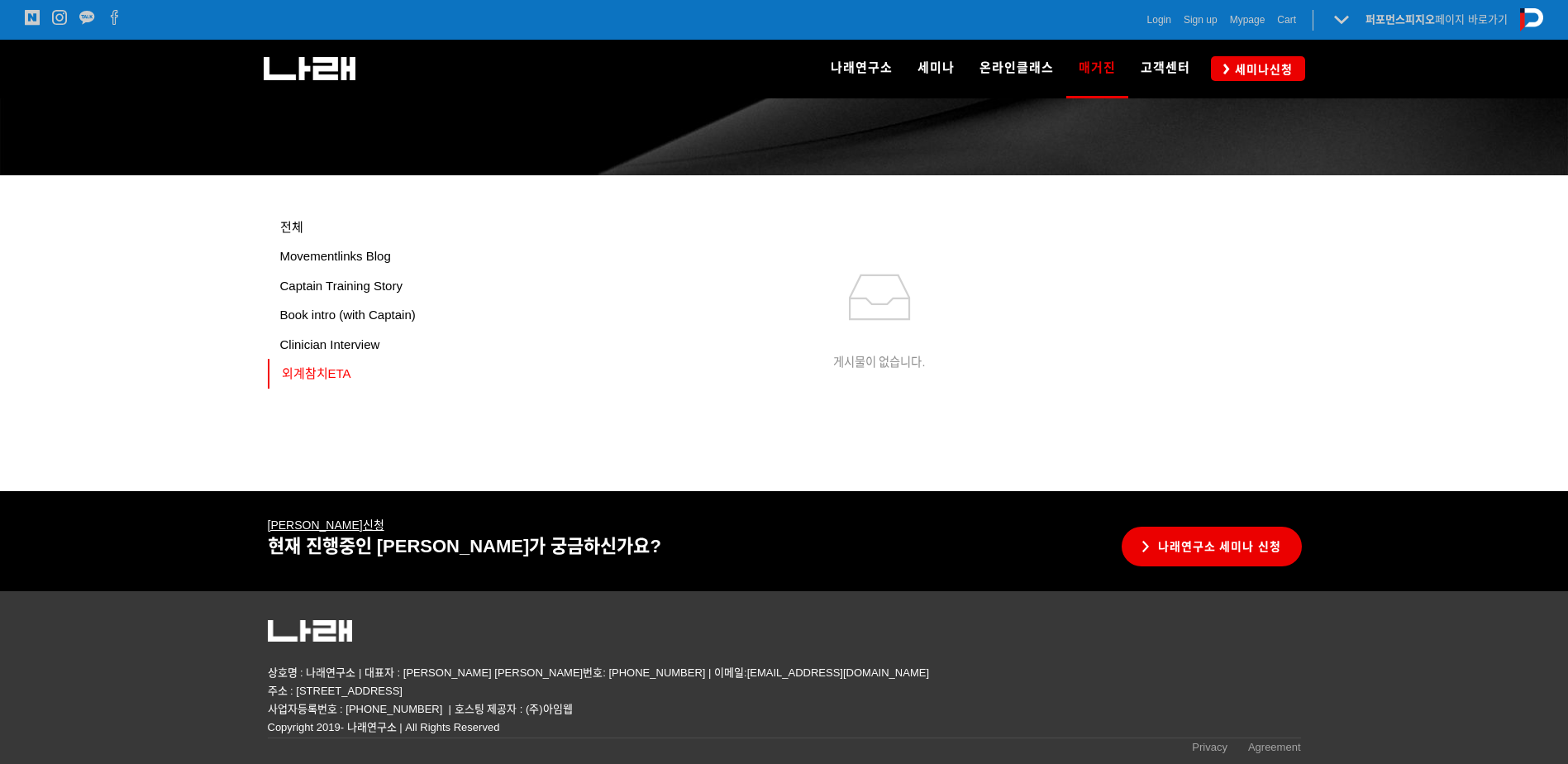
click at [325, 359] on link "외계참치ETA" at bounding box center [356, 373] width 177 height 30
click at [336, 351] on link "Clinician Interview" at bounding box center [356, 344] width 177 height 30
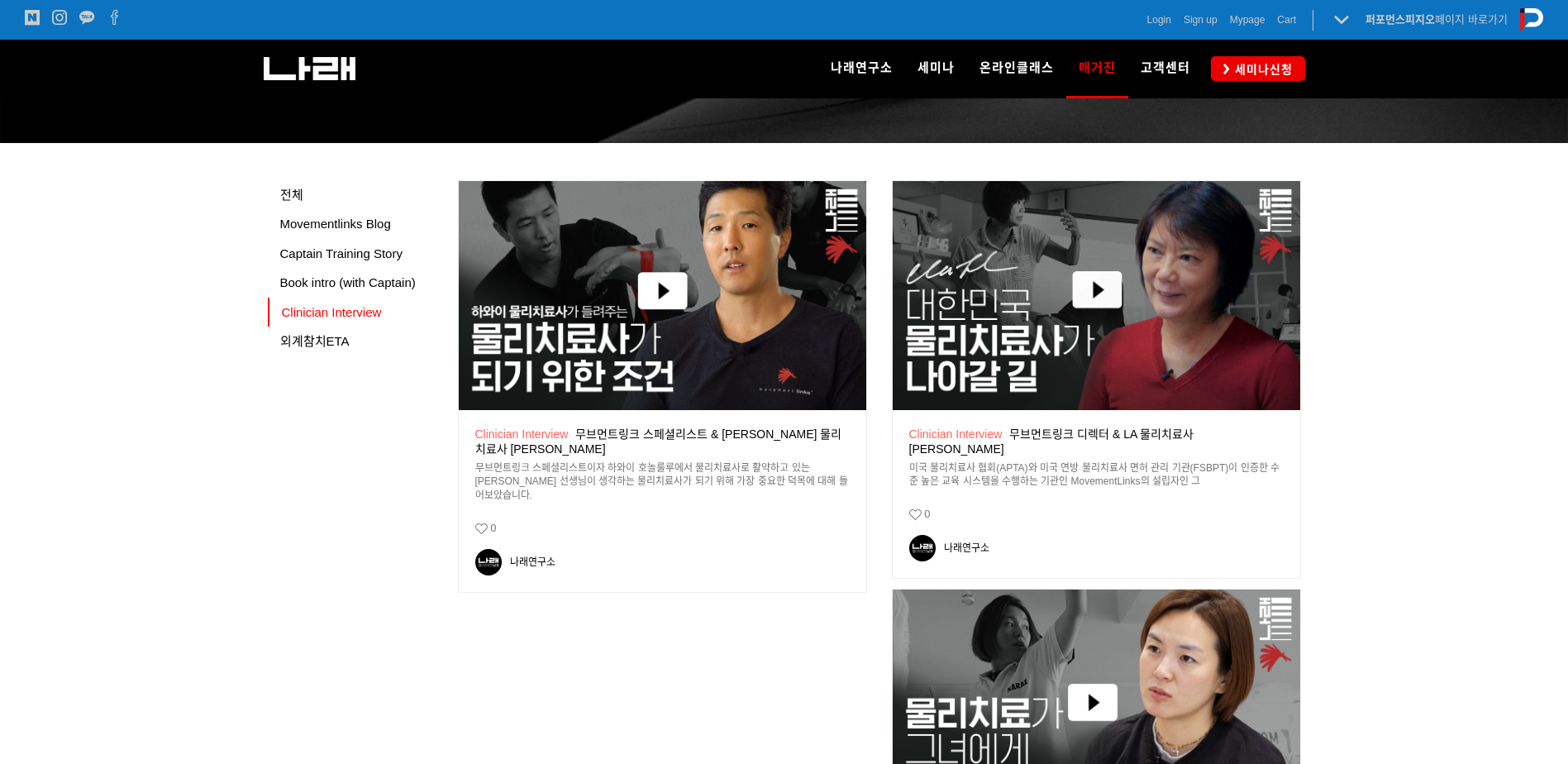
scroll to position [248, 0]
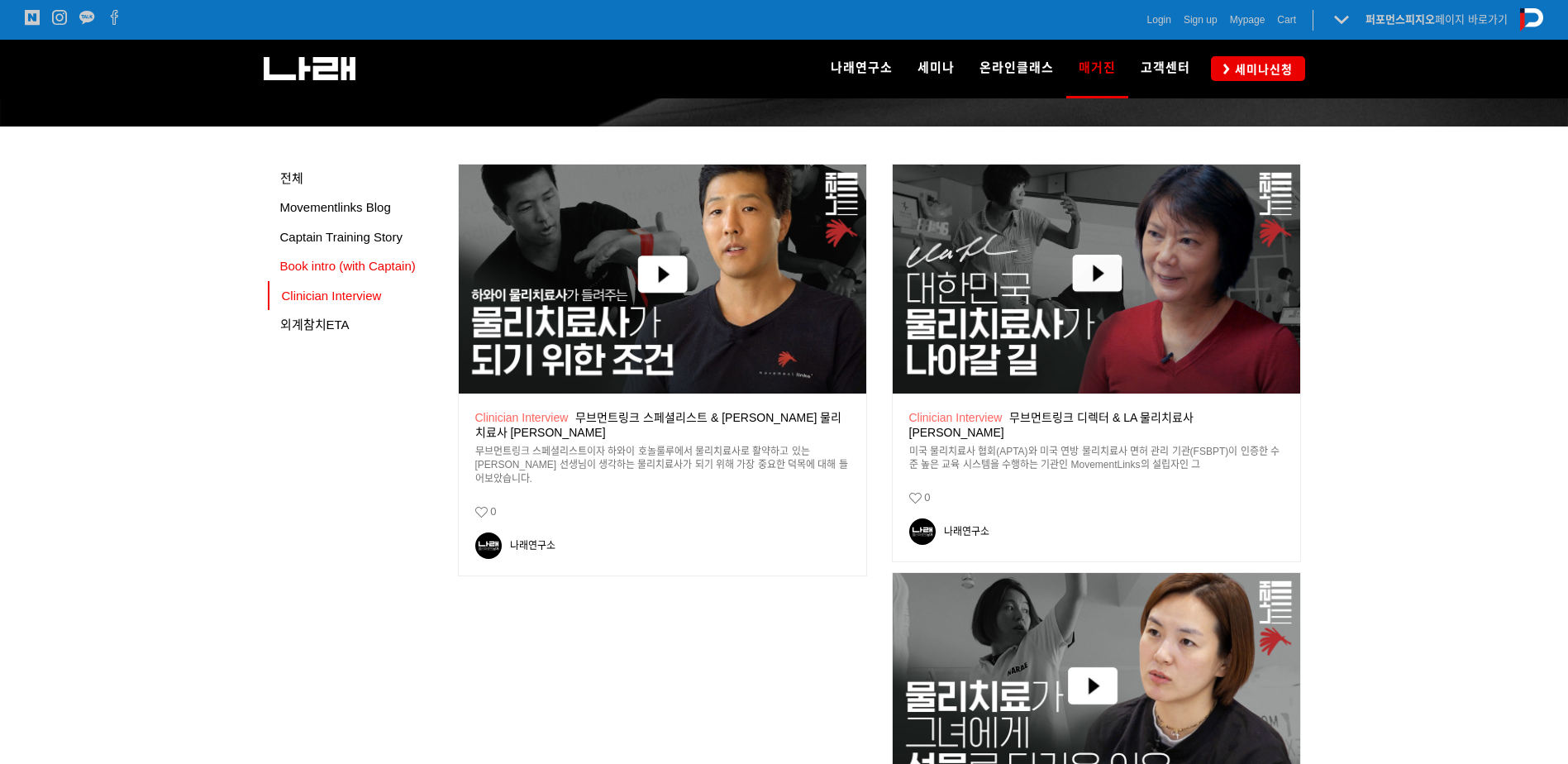
click at [346, 267] on span "Book intro (with Captain)" at bounding box center [348, 266] width 136 height 14
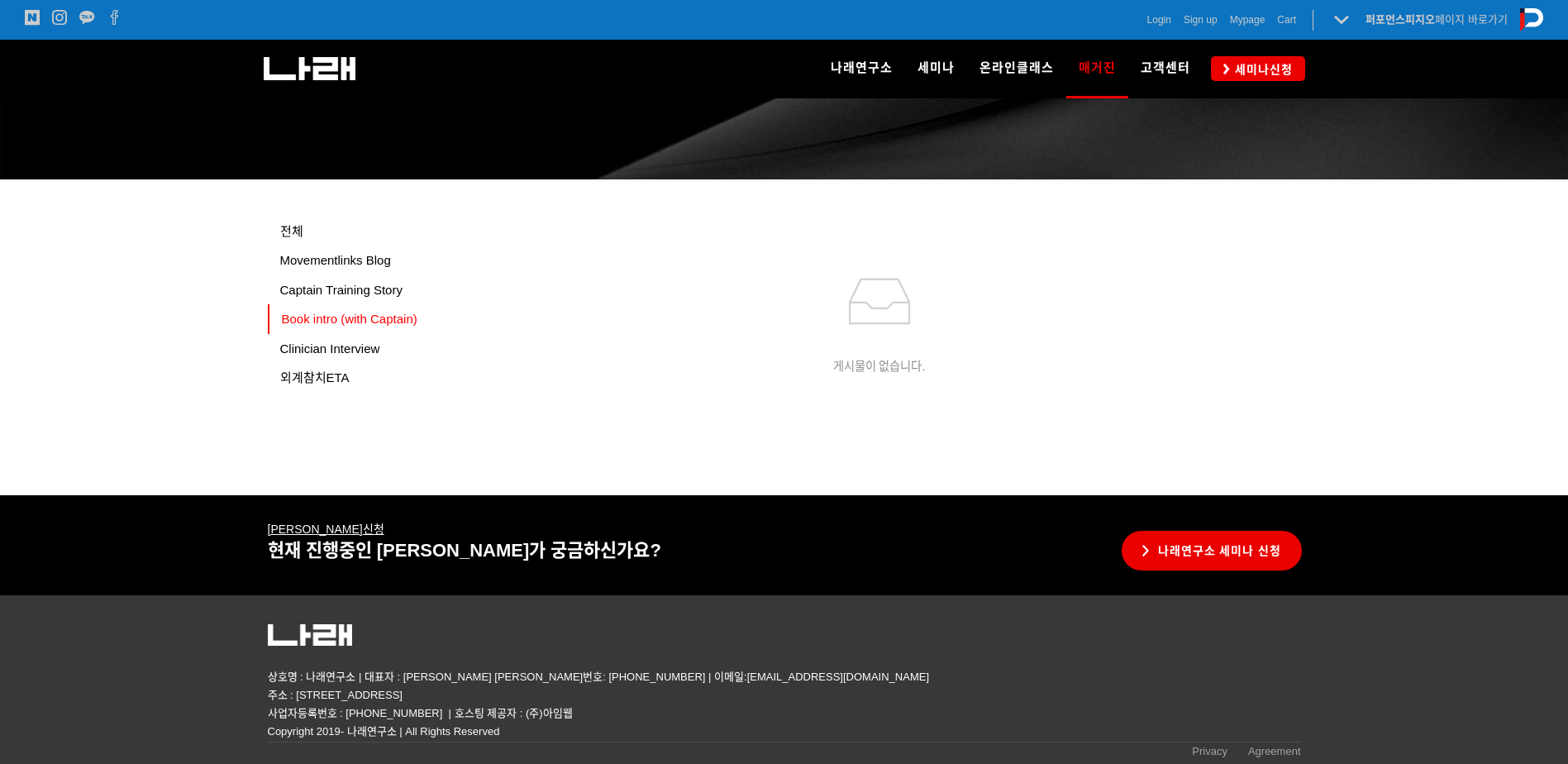
scroll to position [199, 0]
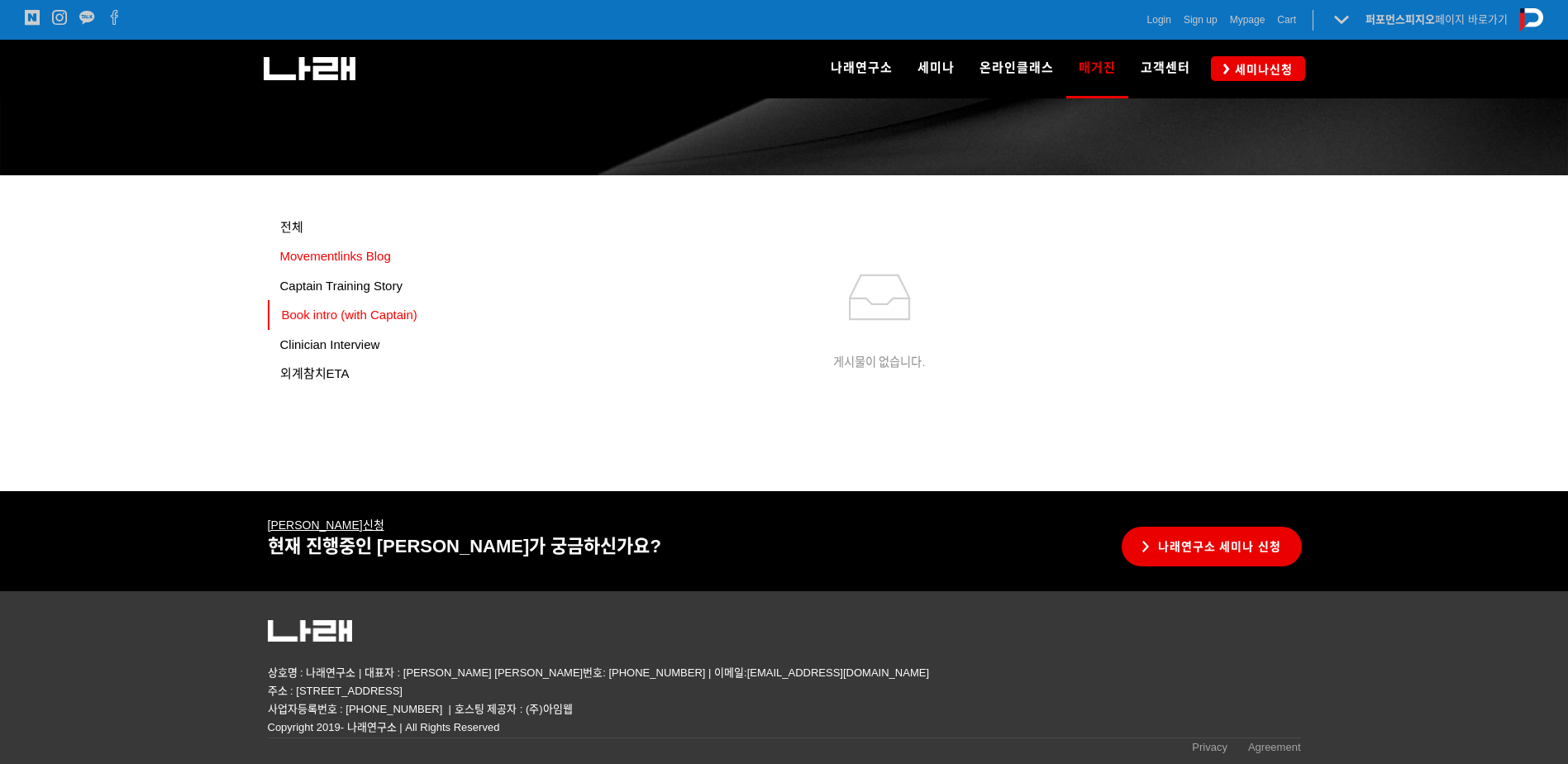
click at [386, 260] on span "Movementlinks Blog" at bounding box center [336, 256] width 110 height 14
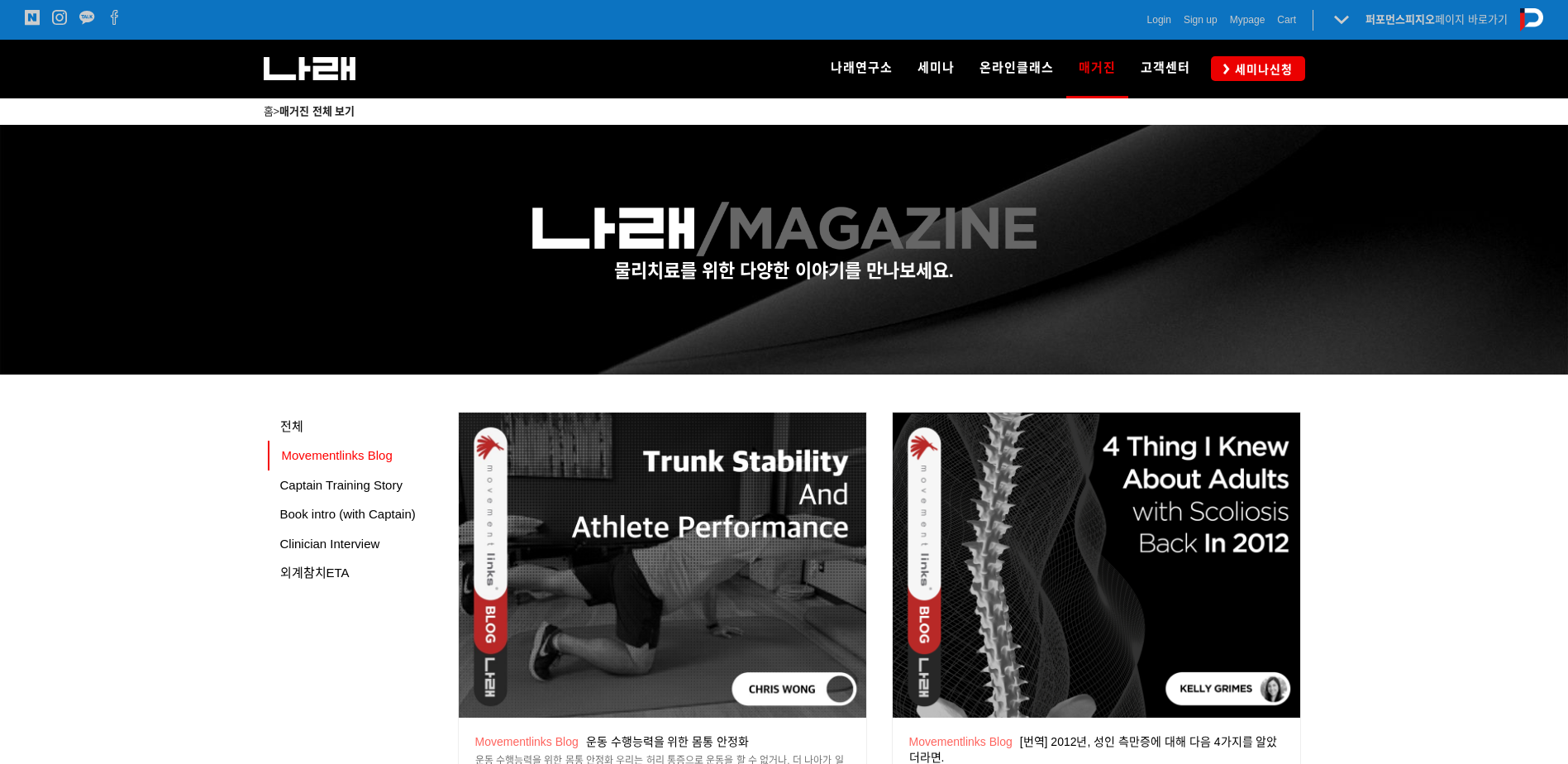
drag, startPoint x: 353, startPoint y: 602, endPoint x: 813, endPoint y: 363, distance: 518.4
click at [1153, 62] on span "고객센터" at bounding box center [1164, 68] width 50 height 14
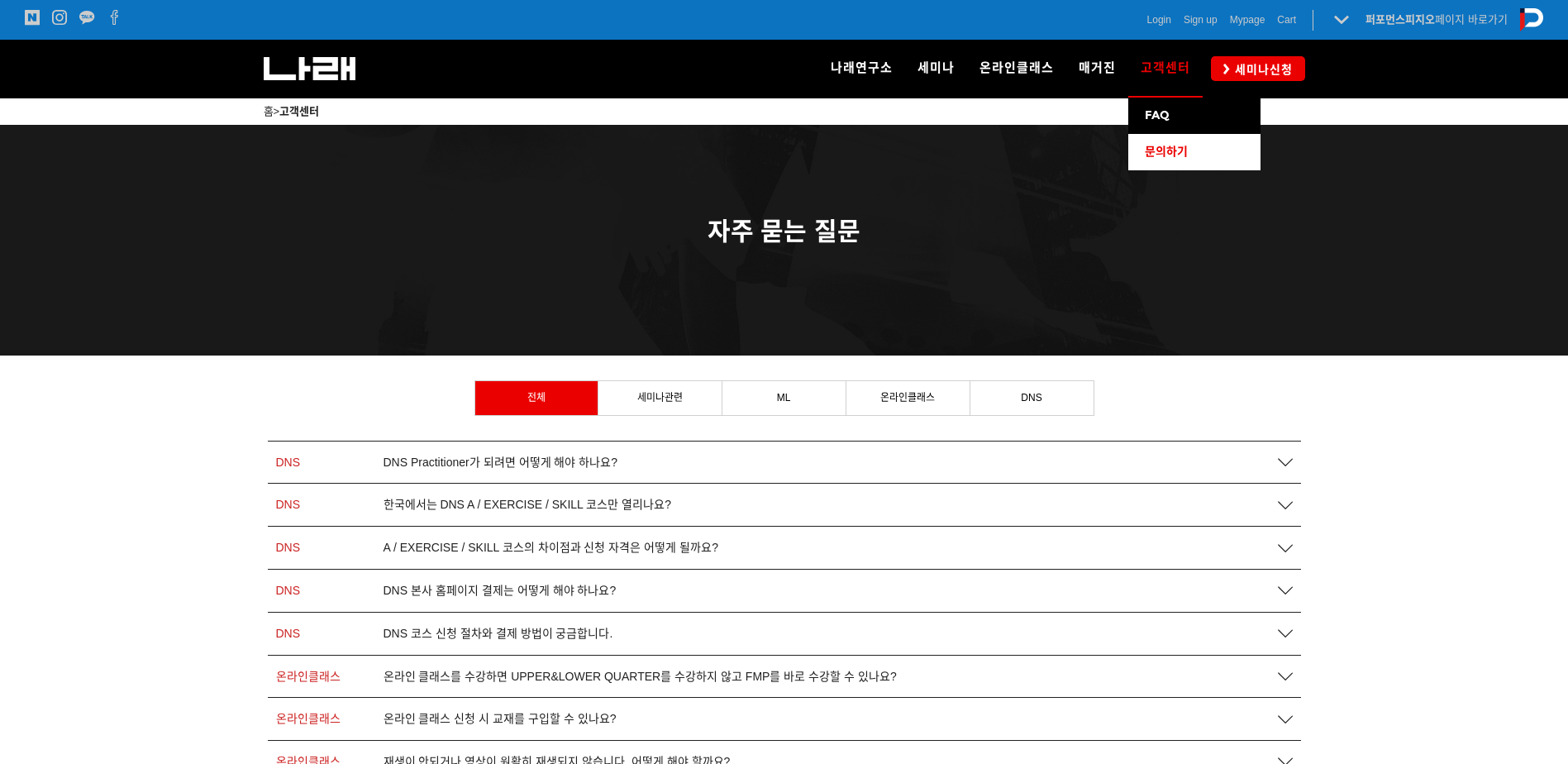
click at [1188, 152] on link "문의하기" at bounding box center [1194, 152] width 132 height 36
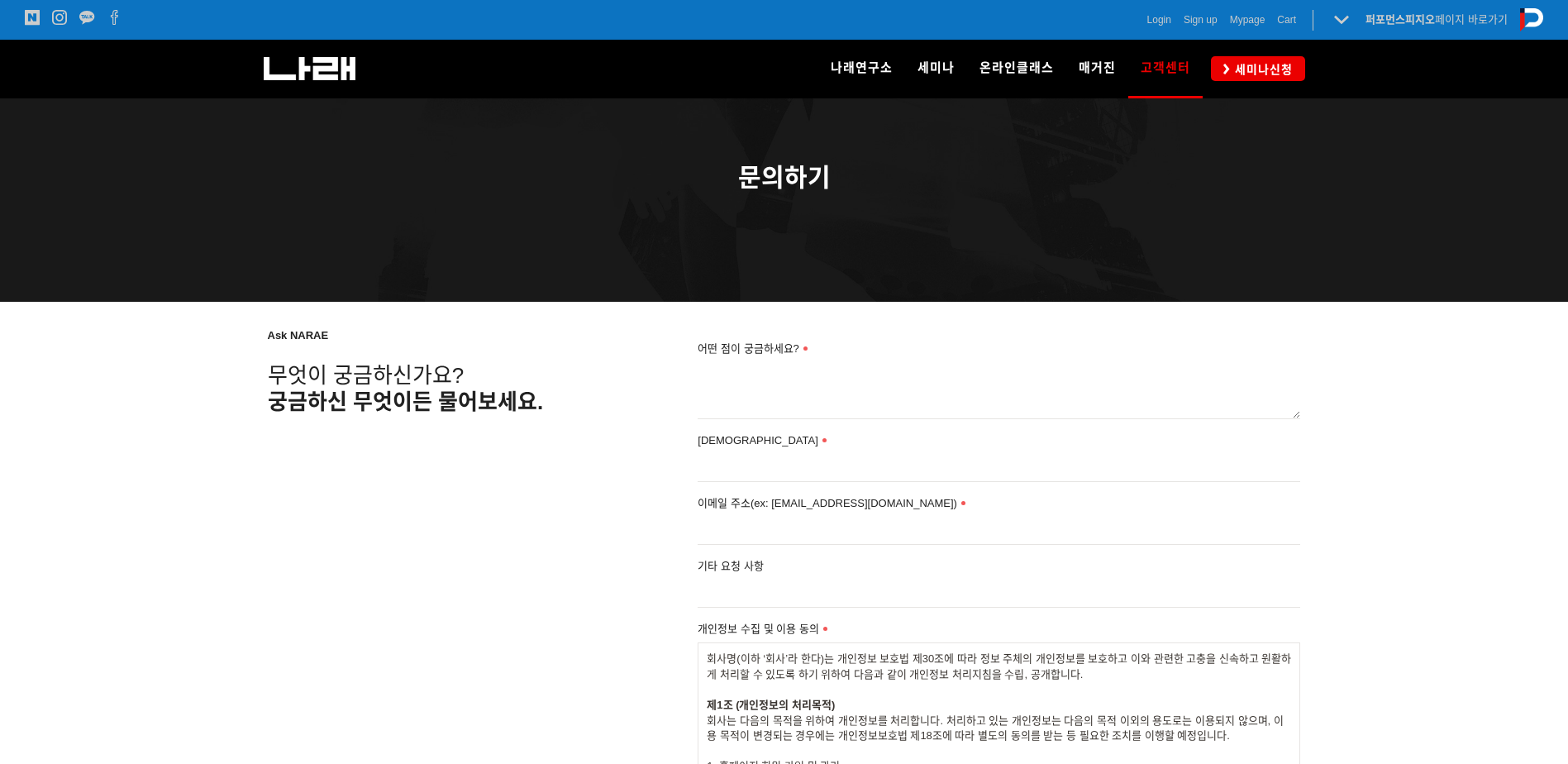
scroll to position [82, 0]
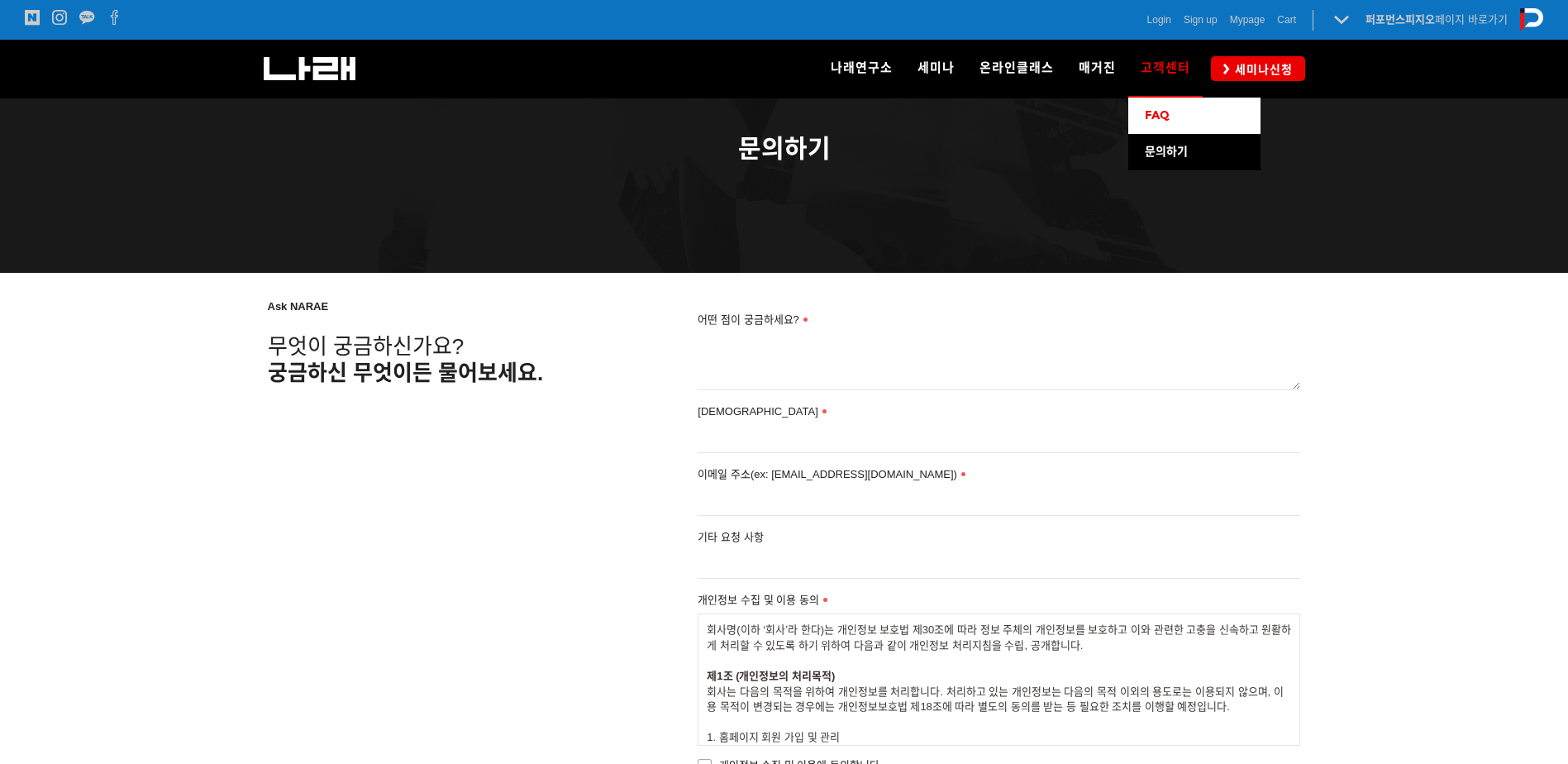
click at [1155, 119] on span "FAQ" at bounding box center [1156, 116] width 24 height 14
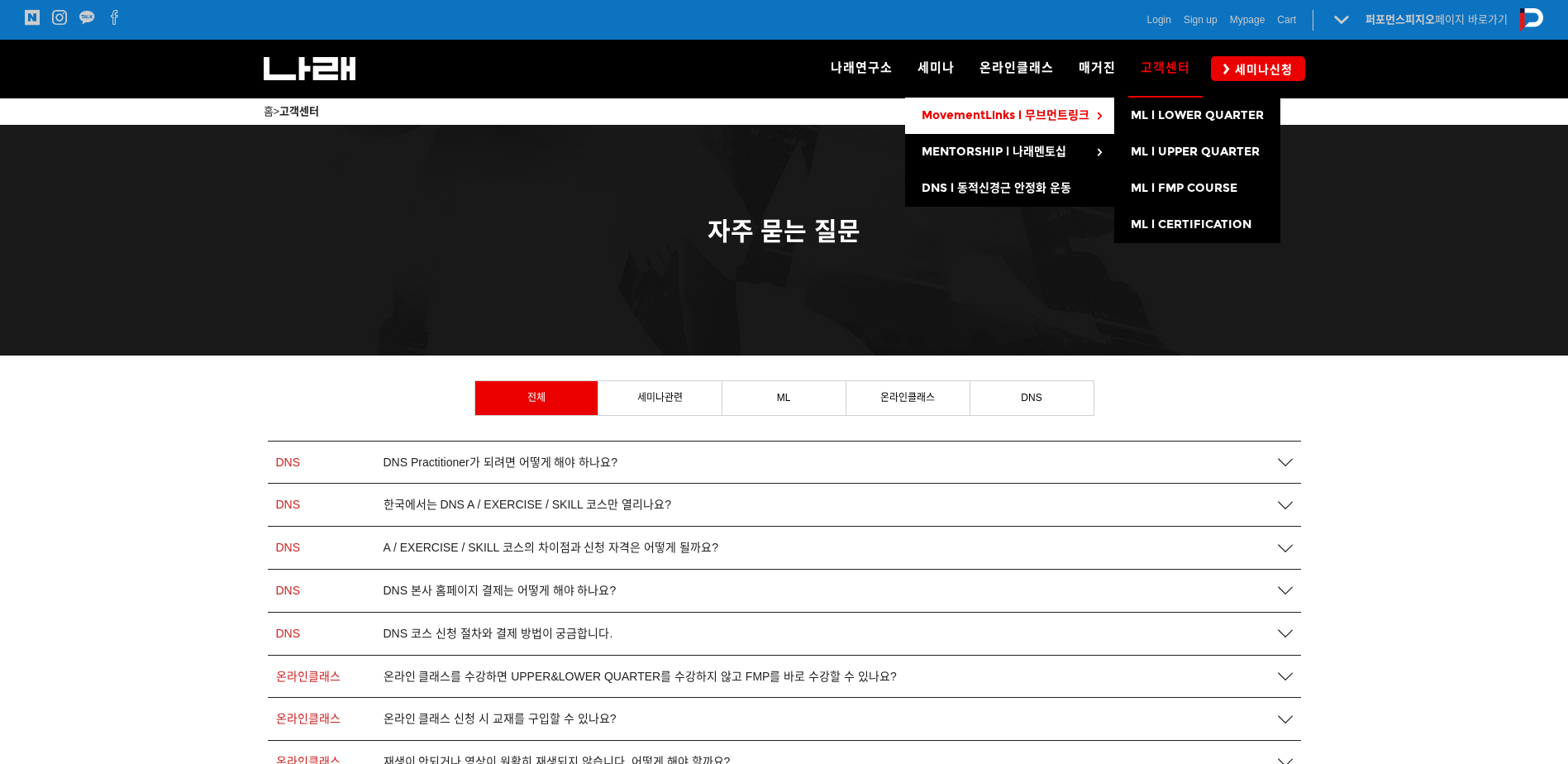
click at [1013, 122] on span "MovementLinks l 무브먼트링크" at bounding box center [1004, 116] width 167 height 14
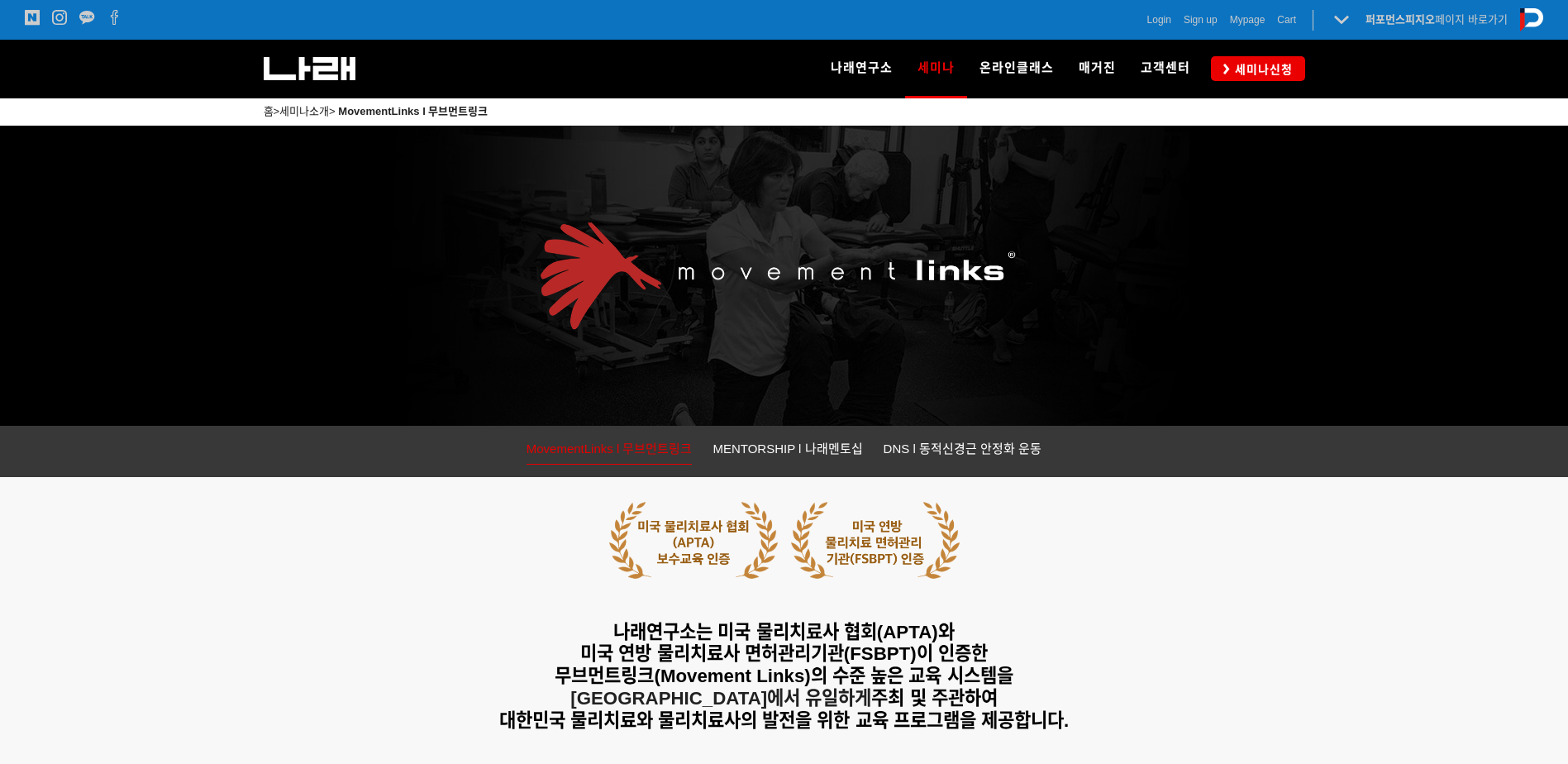
drag, startPoint x: 1291, startPoint y: 541, endPoint x: 1240, endPoint y: 259, distance: 286.6
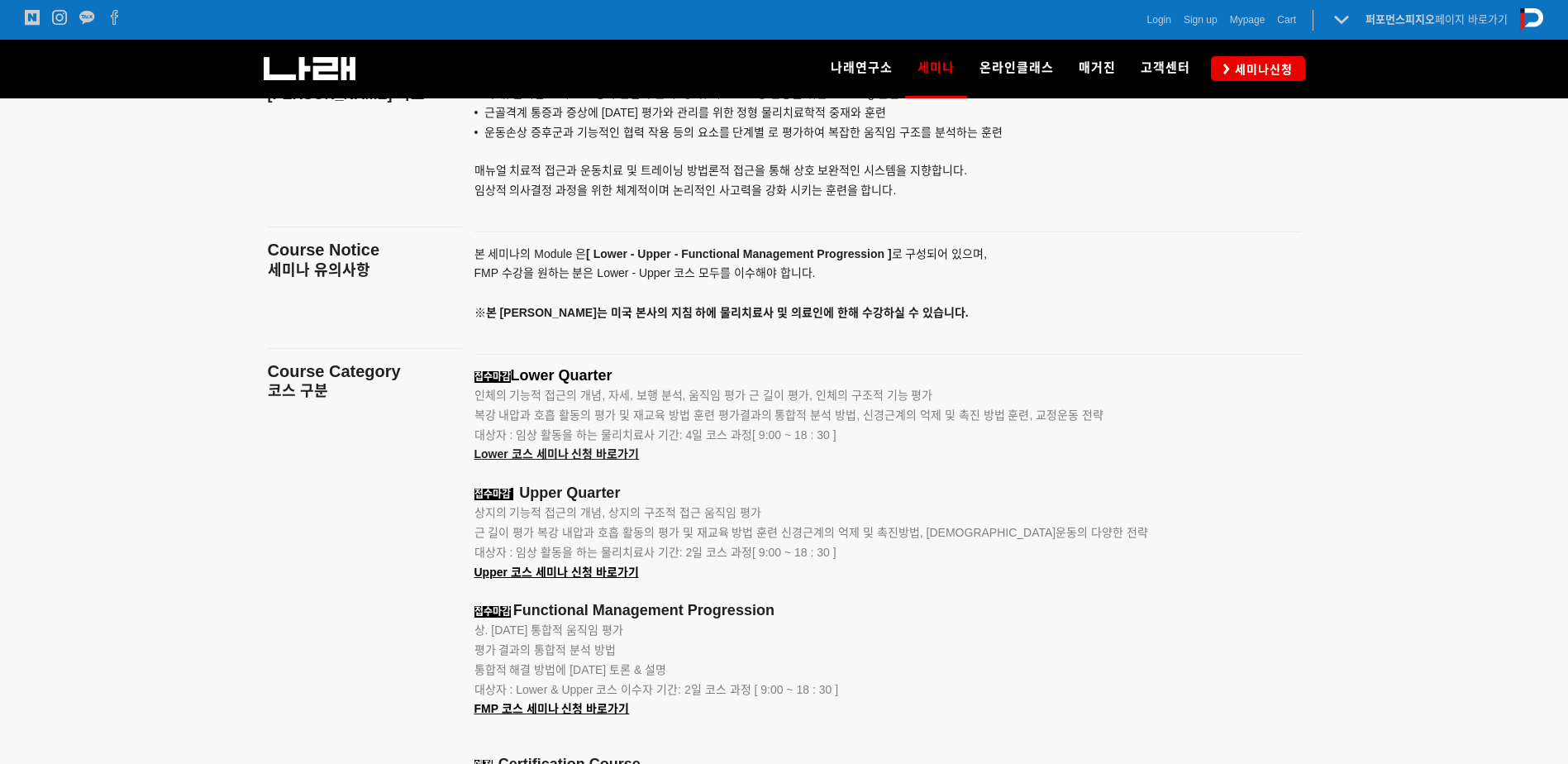
scroll to position [1902, 0]
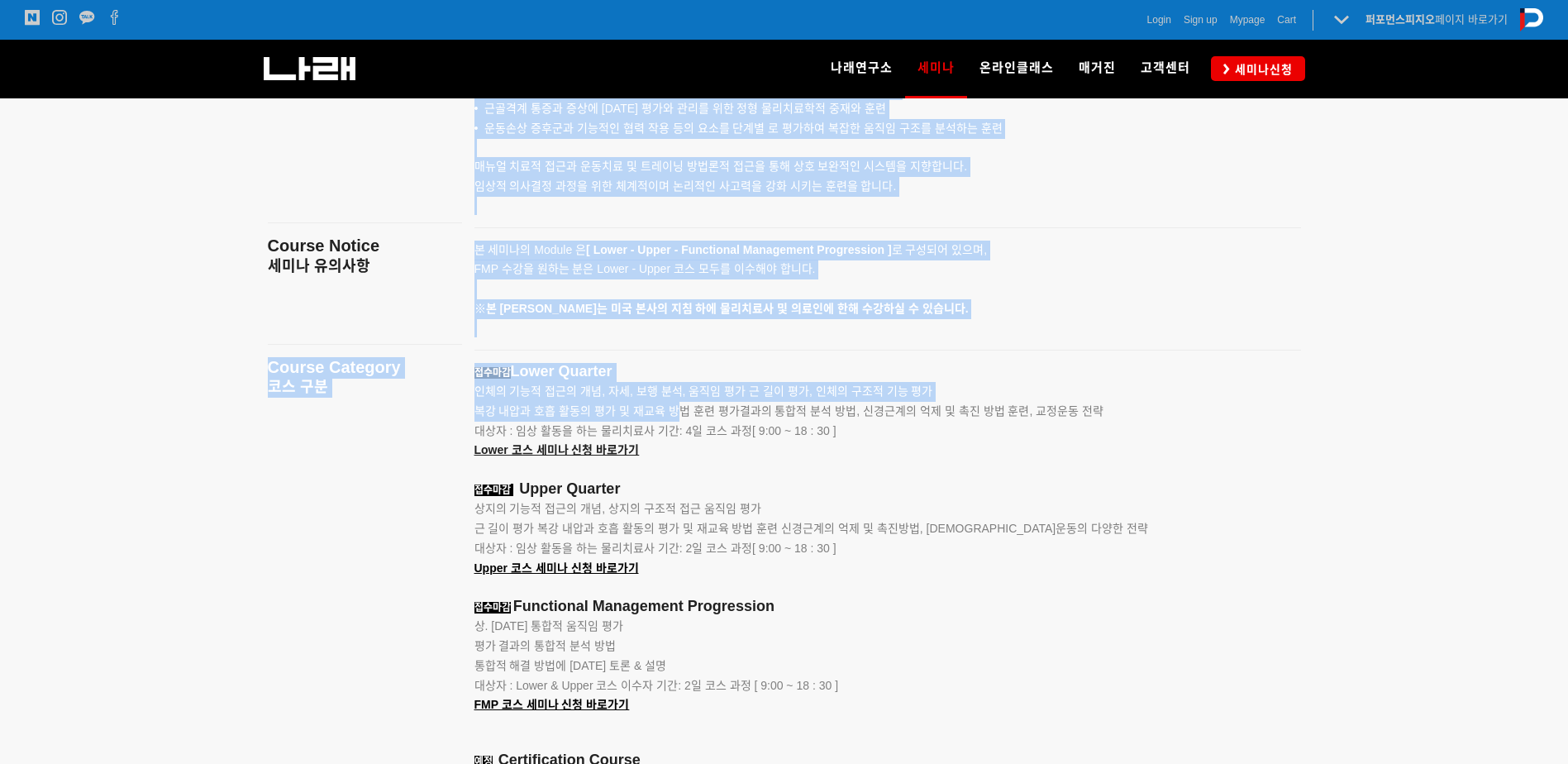
drag, startPoint x: 672, startPoint y: 415, endPoint x: 431, endPoint y: 351, distance: 249.4
click at [431, 351] on main "Course Objectives 무브먼트 세미나 목표 Course Notice 세미나 유의사항 Course Category 코스 구분 • 움직…" at bounding box center [784, 597] width 1058 height 1149
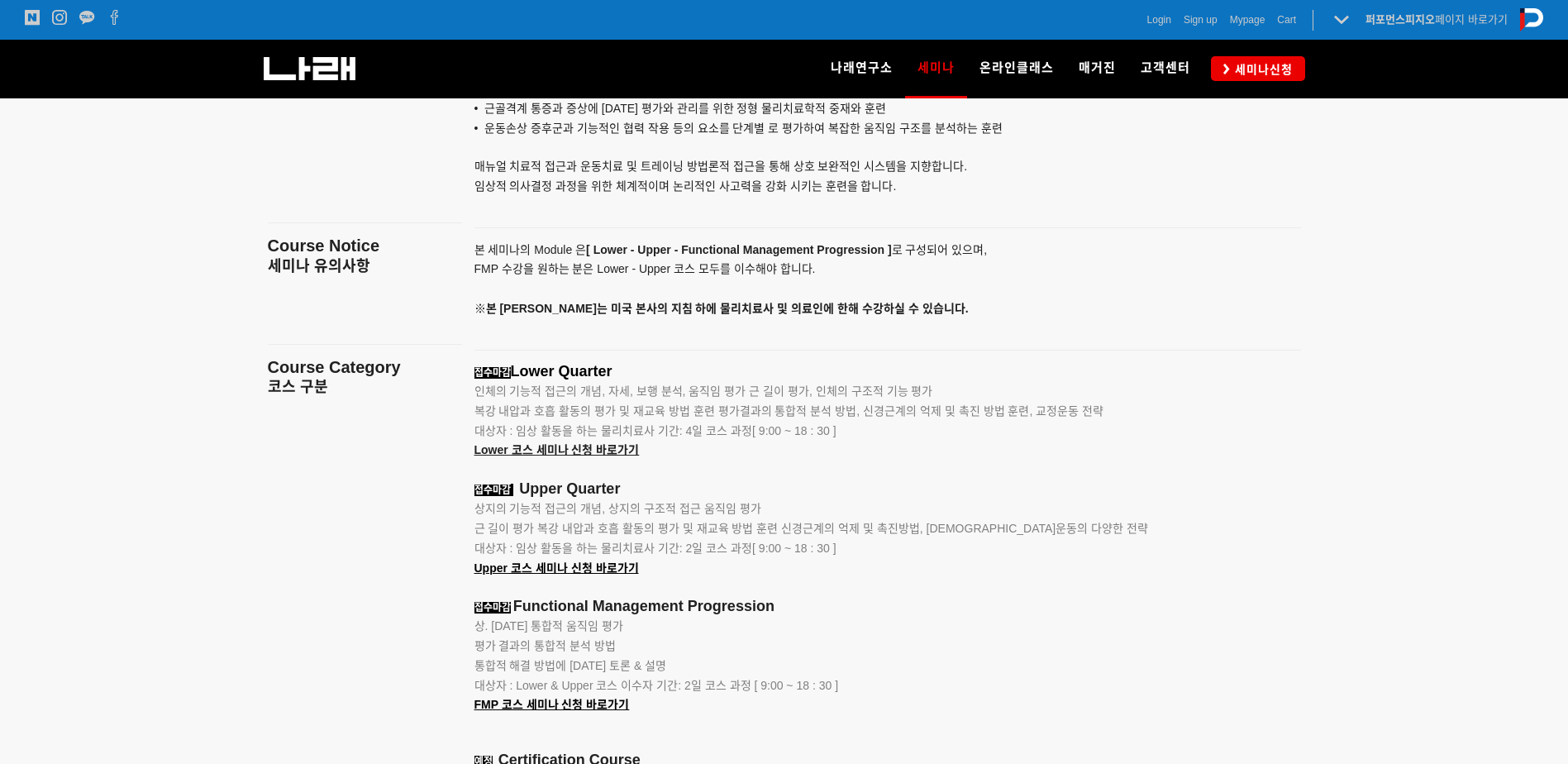
drag, startPoint x: 431, startPoint y: 351, endPoint x: 916, endPoint y: 471, distance: 499.6
click at [916, 471] on p at bounding box center [867, 471] width 785 height 20
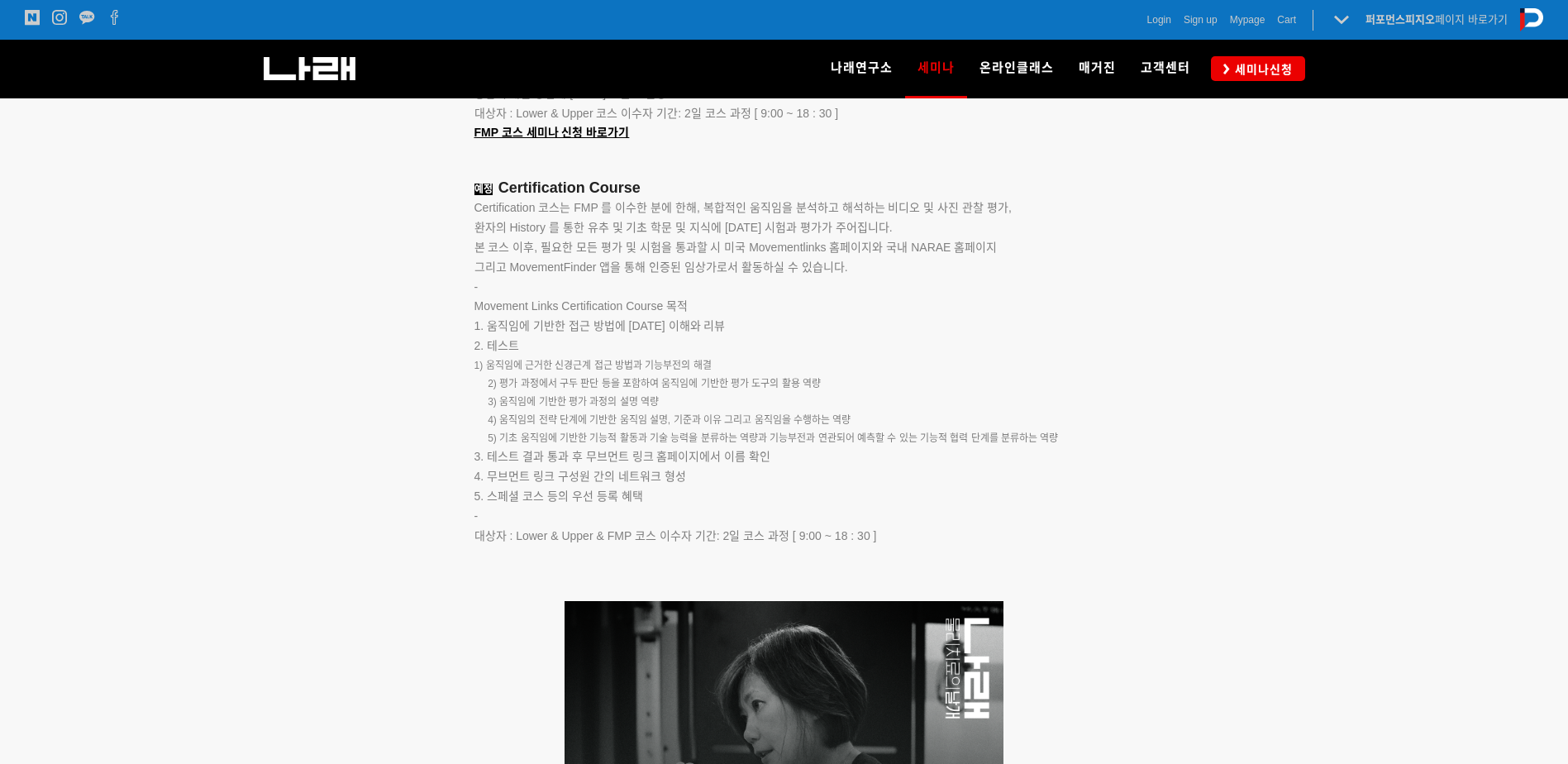
scroll to position [2480, 0]
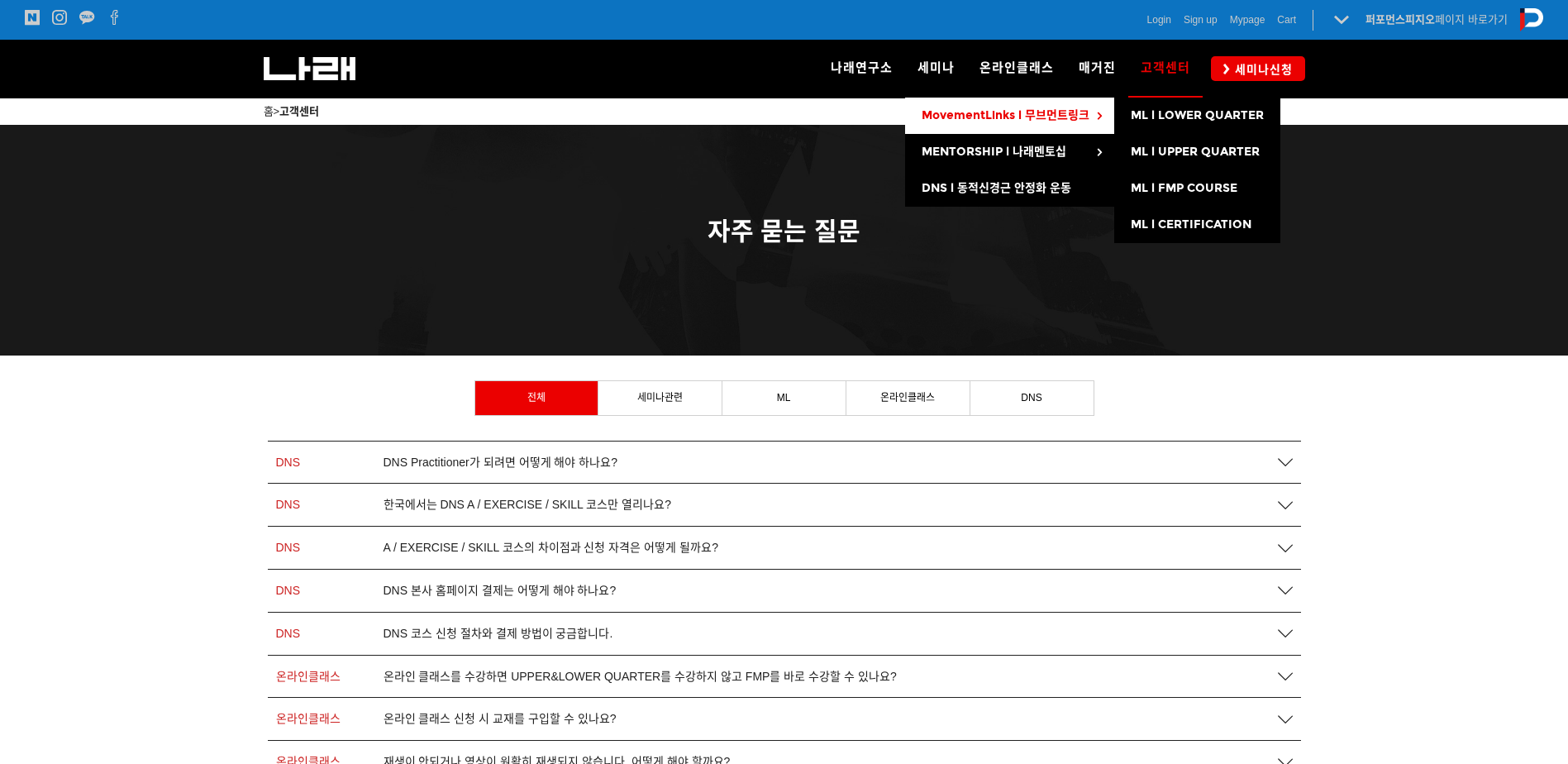
click at [988, 119] on span "MovementLinks l 무브먼트링크" at bounding box center [1004, 116] width 167 height 14
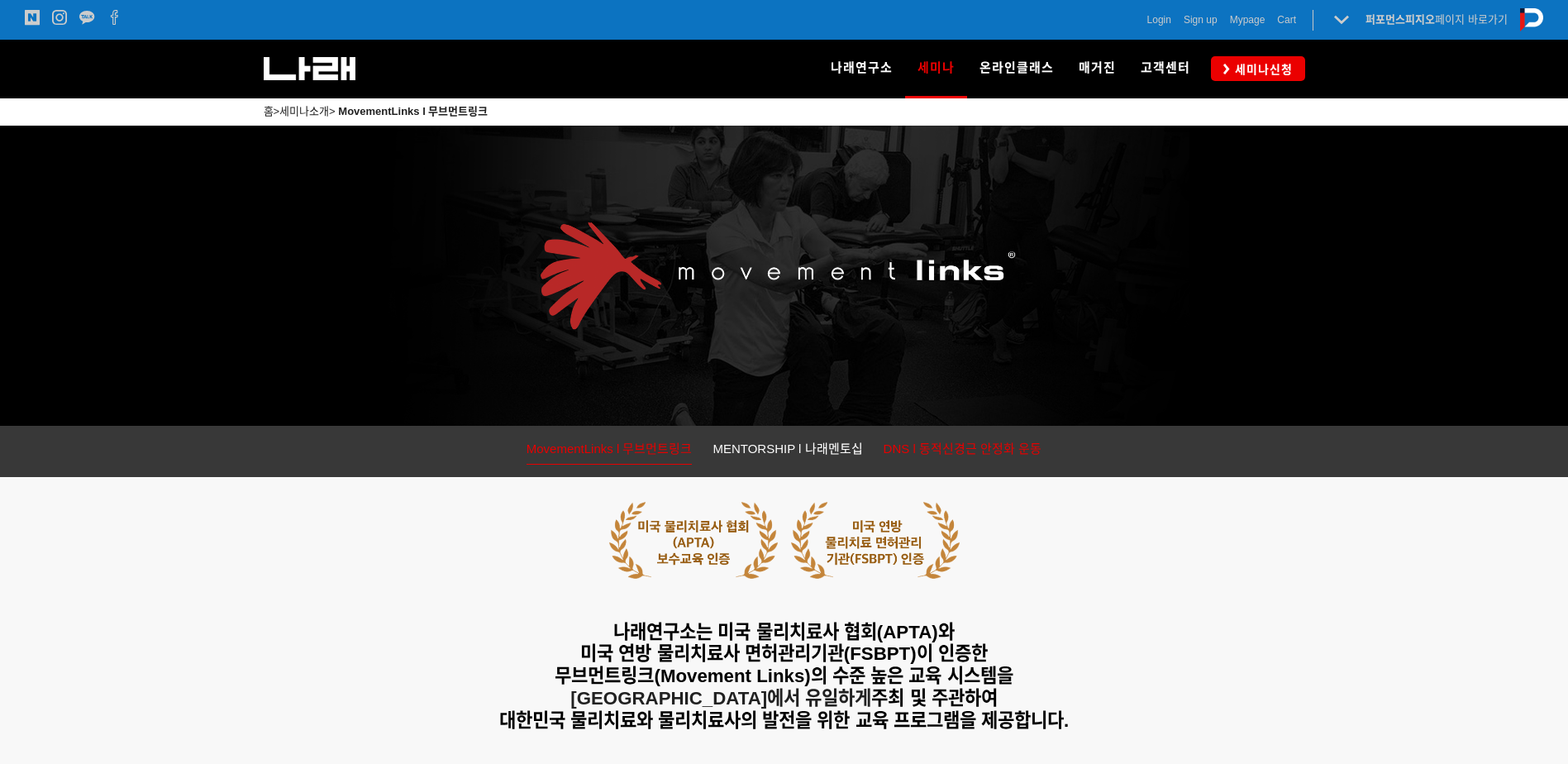
click at [976, 448] on span "DNS l 동적신경근 안정화 운동" at bounding box center [962, 449] width 158 height 14
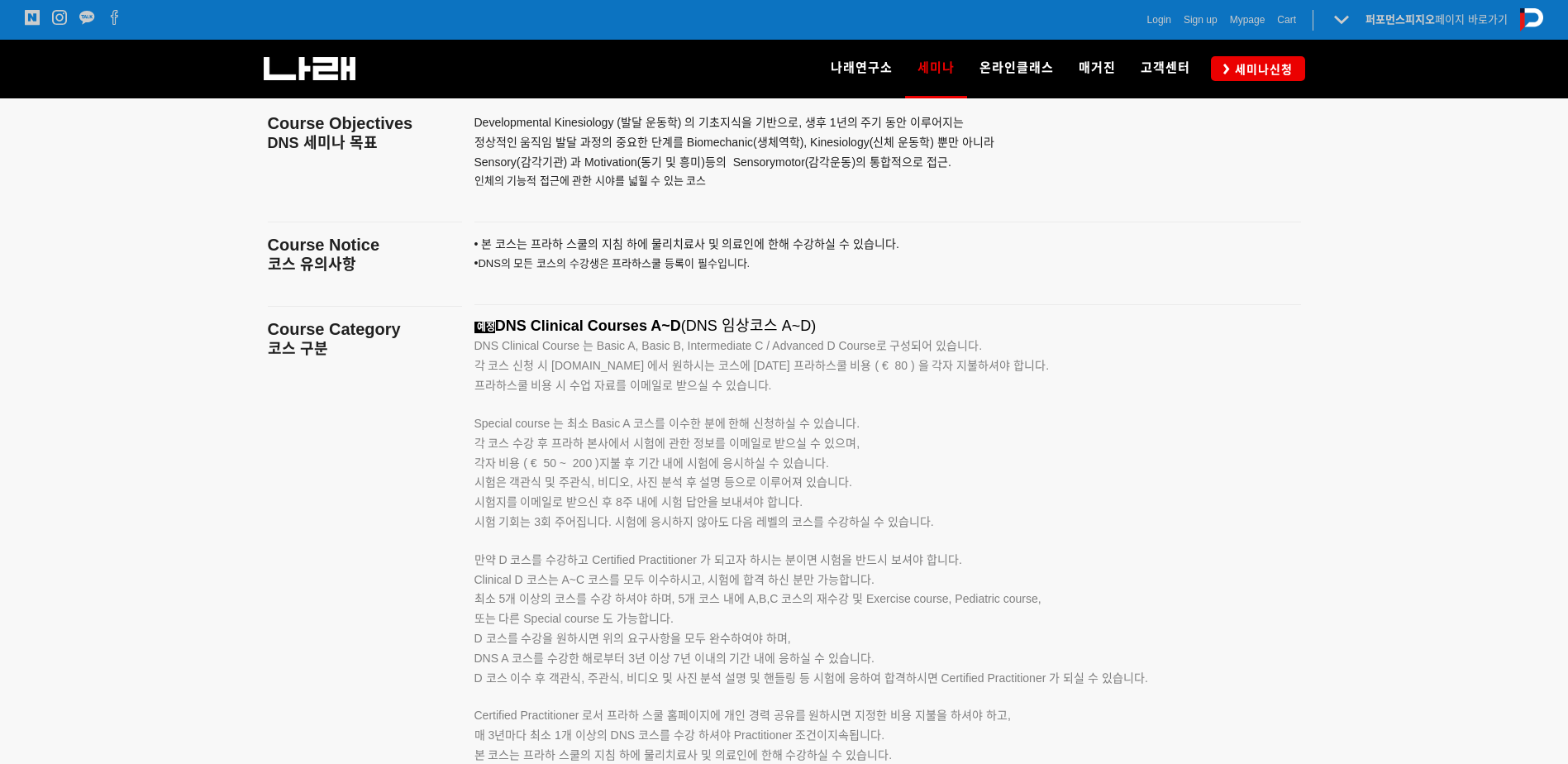
scroll to position [2975, 0]
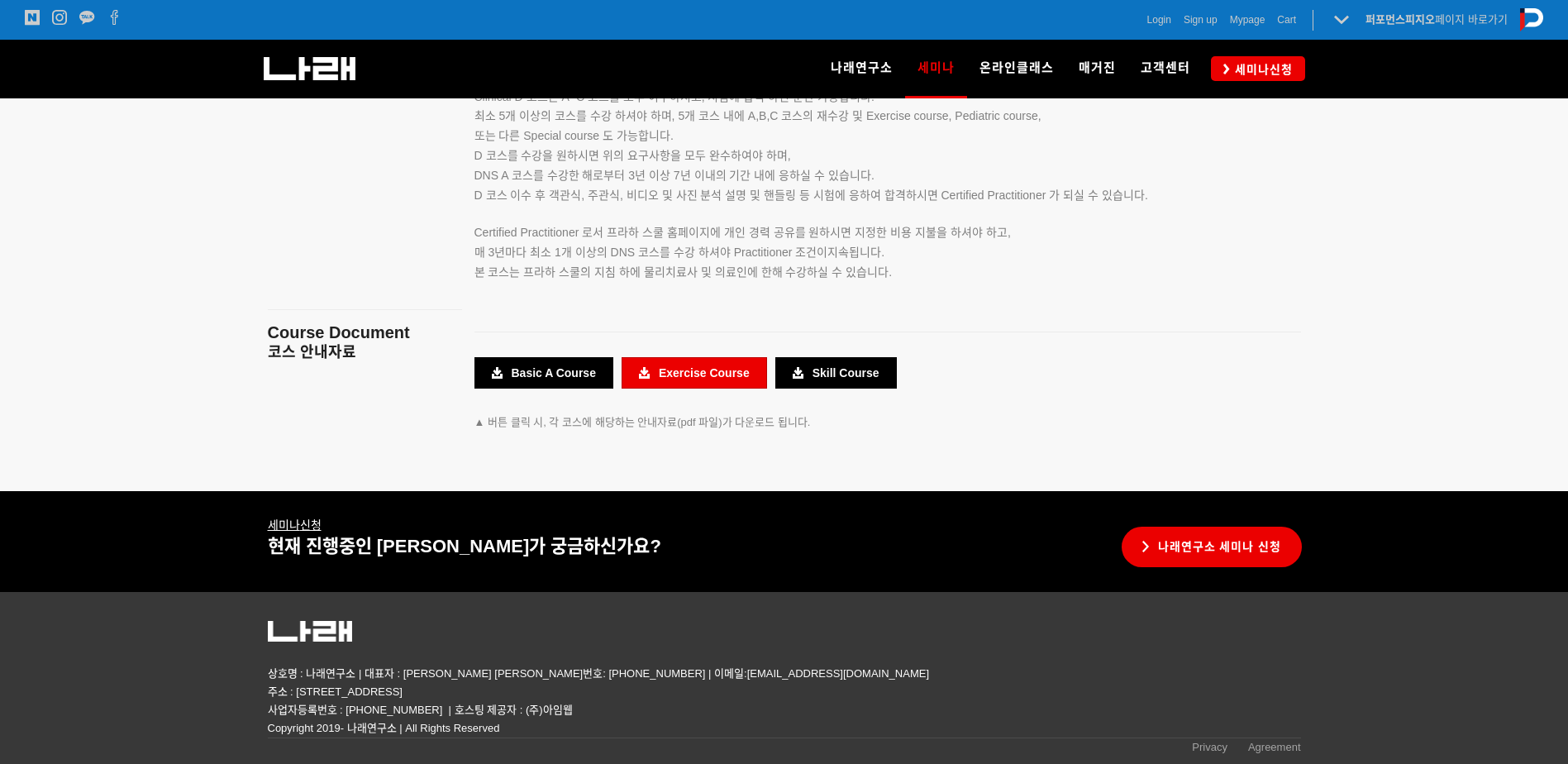
click at [677, 374] on link "Exercise Course" at bounding box center [694, 373] width 146 height 32
click at [1057, 225] on p "Certified Practitioner 로서 프라하 스쿨 홈페이지에 개인 경력 공유를 원하시면 지정한 비용 지불을 하셔야 하고, 매 3년마다…" at bounding box center [867, 234] width 785 height 58
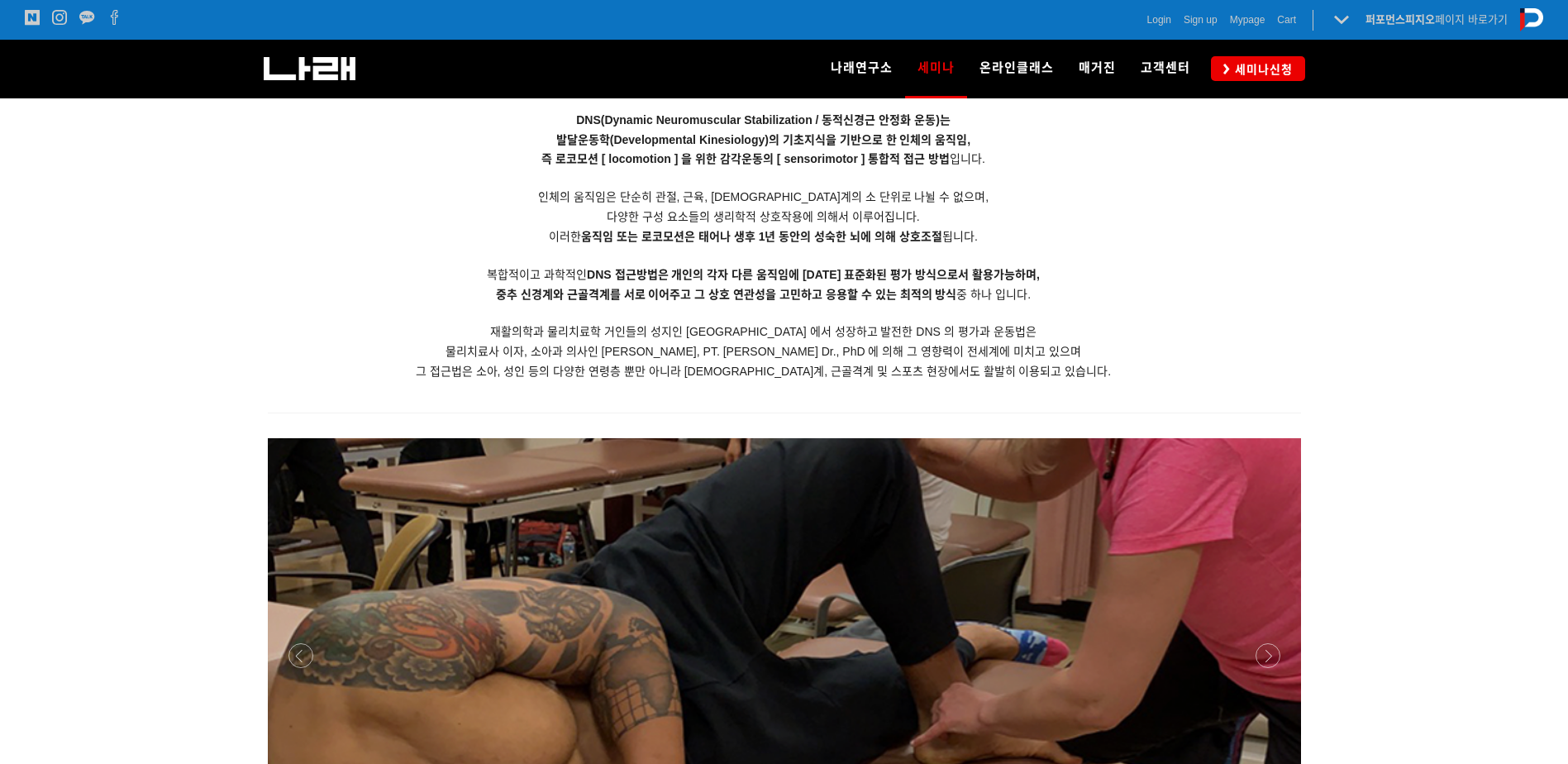
scroll to position [1321, 0]
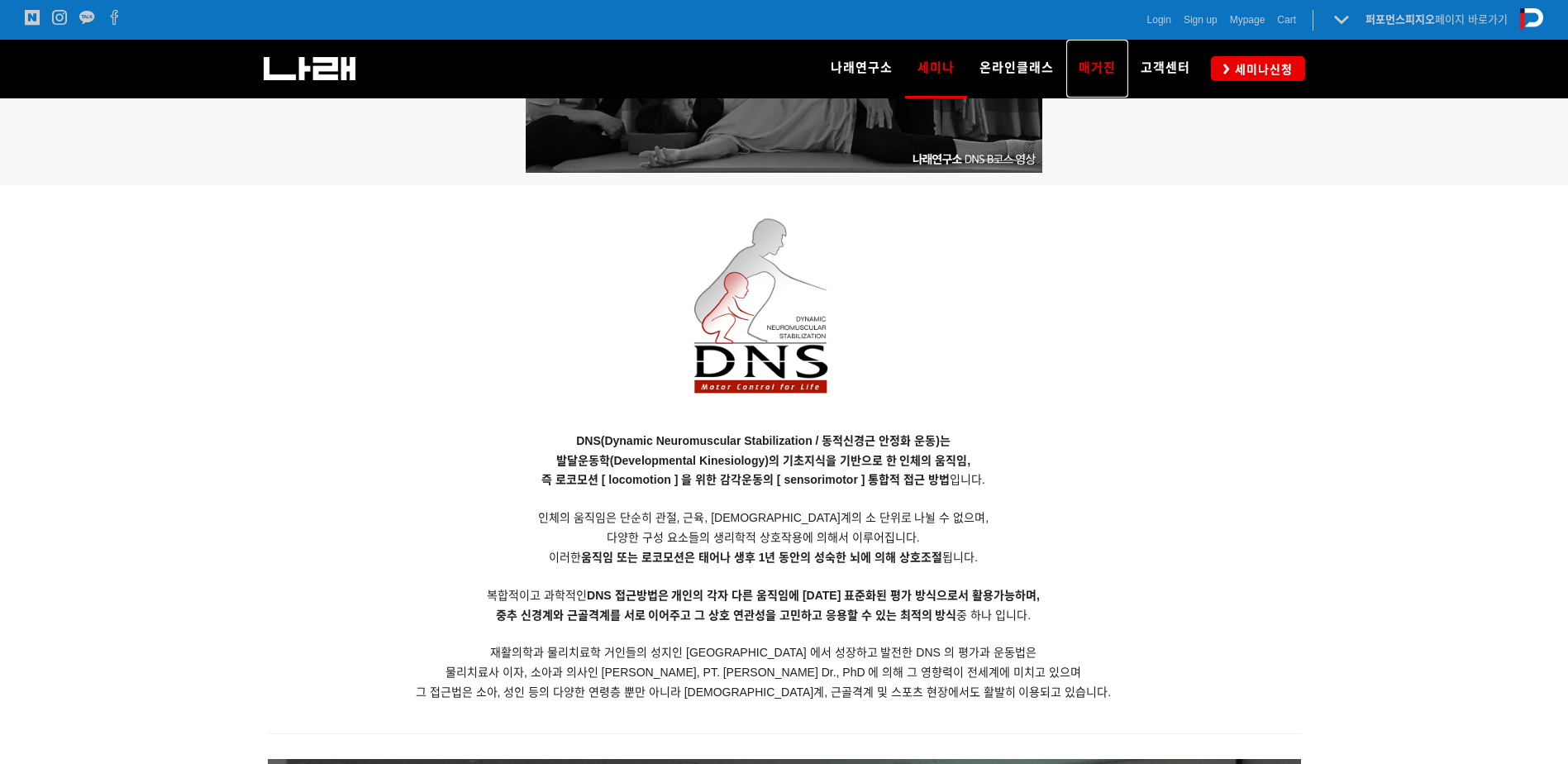
click at [1107, 64] on span "매거진" at bounding box center [1097, 68] width 37 height 14
